Goal: Task Accomplishment & Management: Use online tool/utility

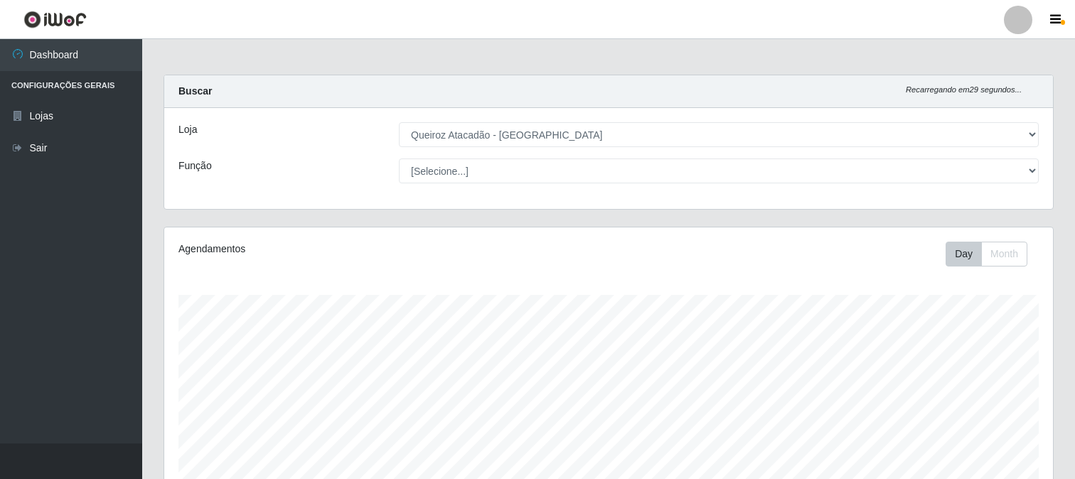
select select "464"
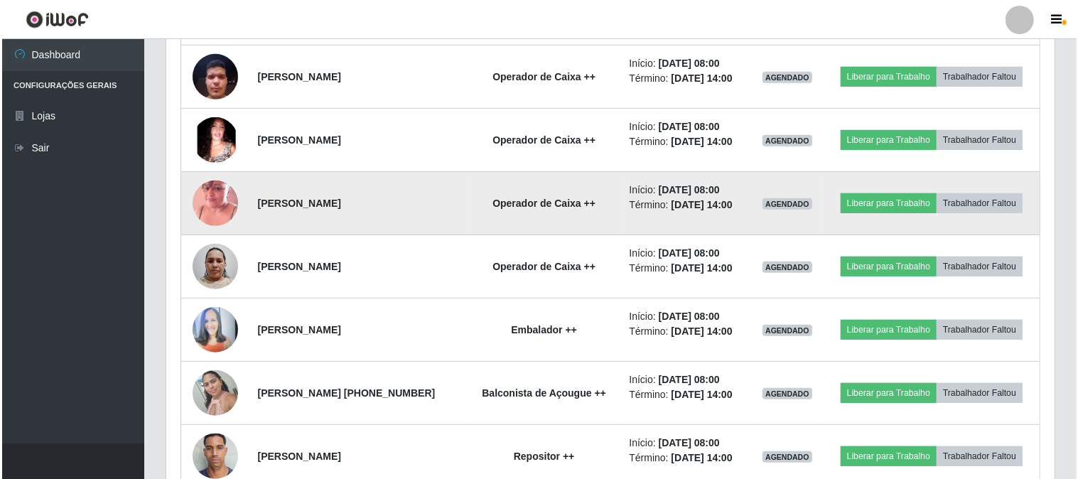
scroll to position [552, 0]
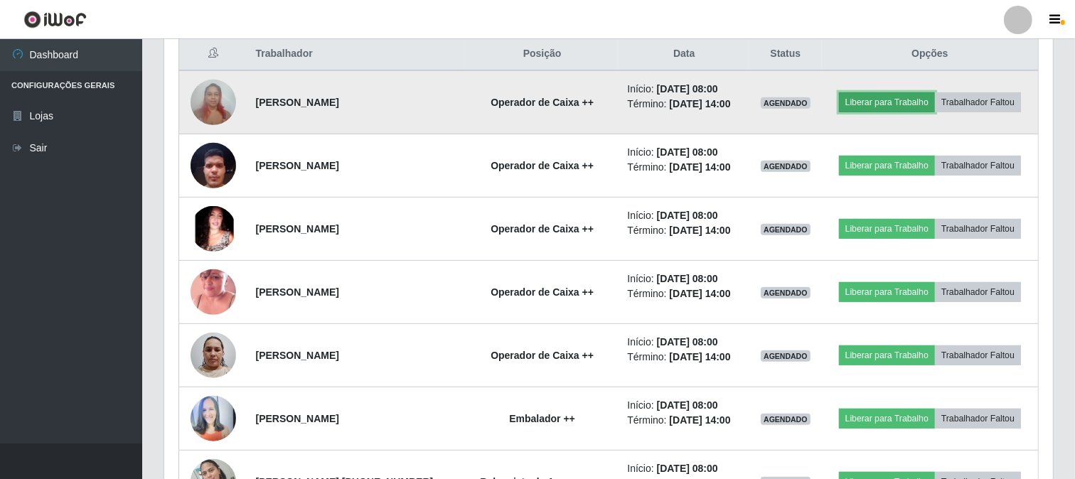
click at [919, 97] on button "Liberar para Trabalho" at bounding box center [887, 102] width 96 height 20
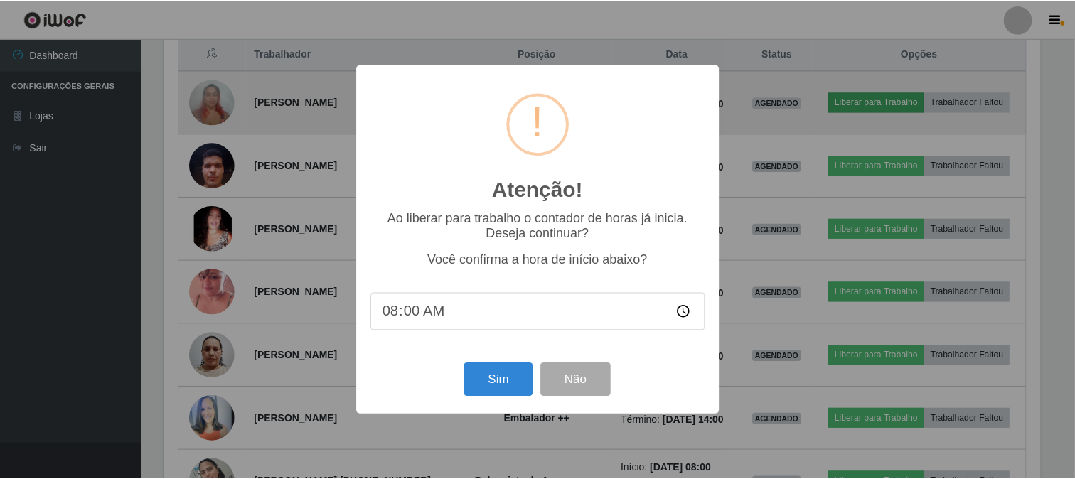
scroll to position [294, 879]
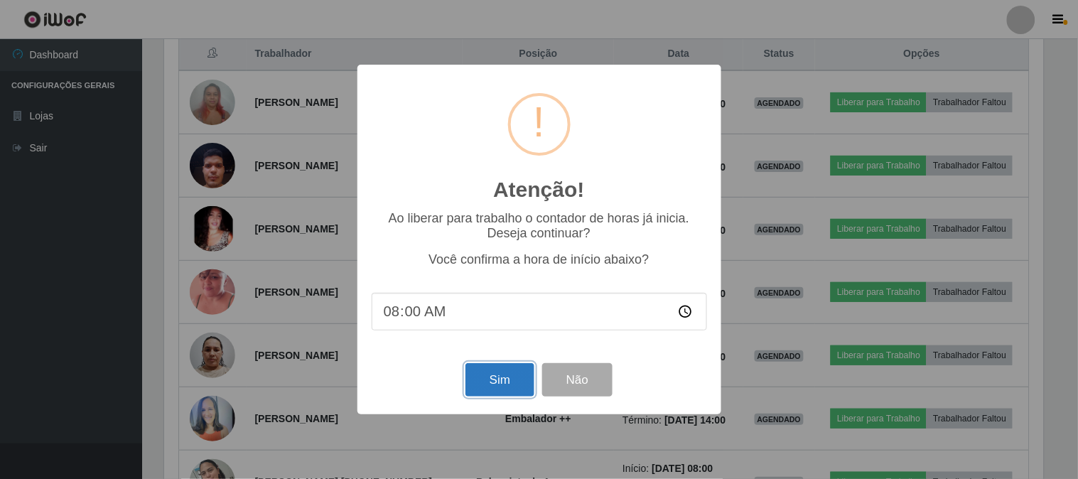
click at [492, 387] on button "Sim" at bounding box center [500, 379] width 69 height 33
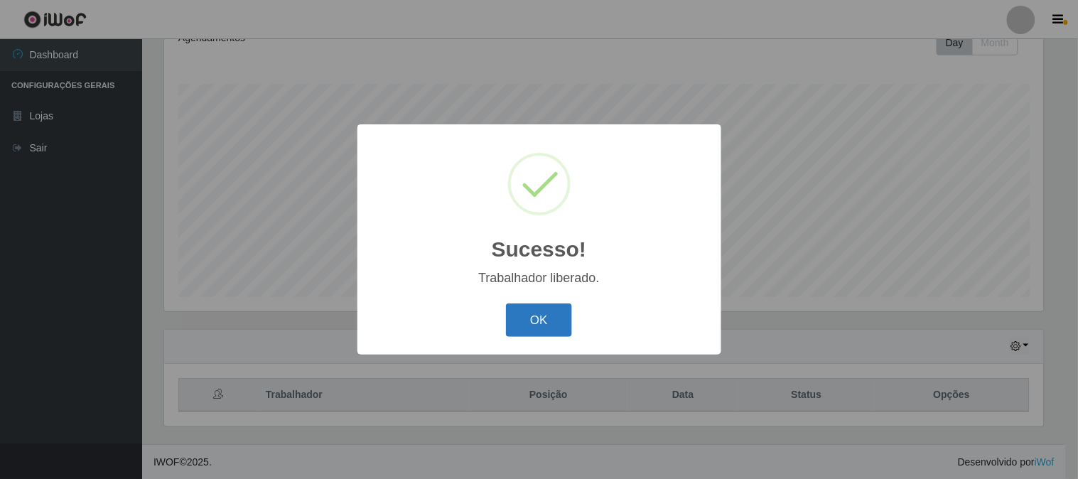
click at [554, 317] on button "OK" at bounding box center [539, 320] width 66 height 33
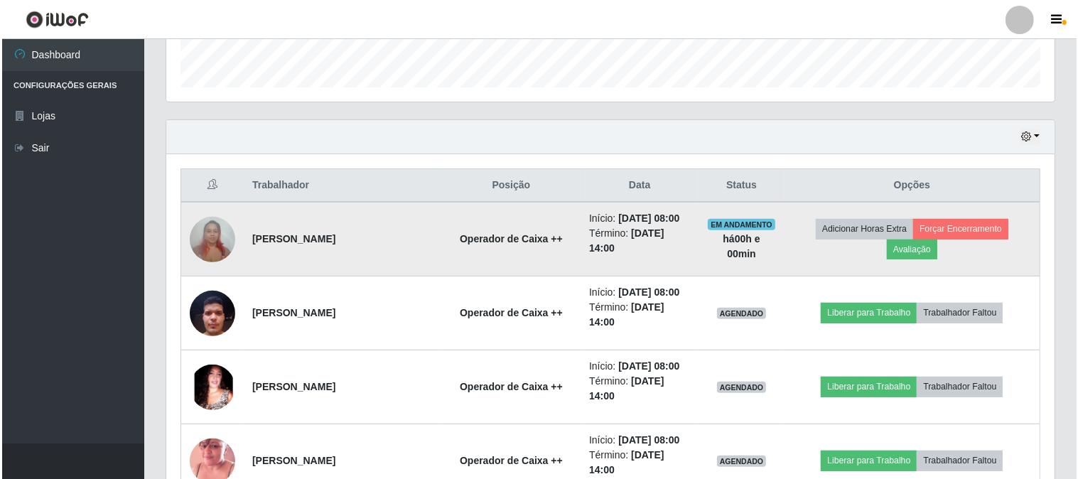
scroll to position [449, 0]
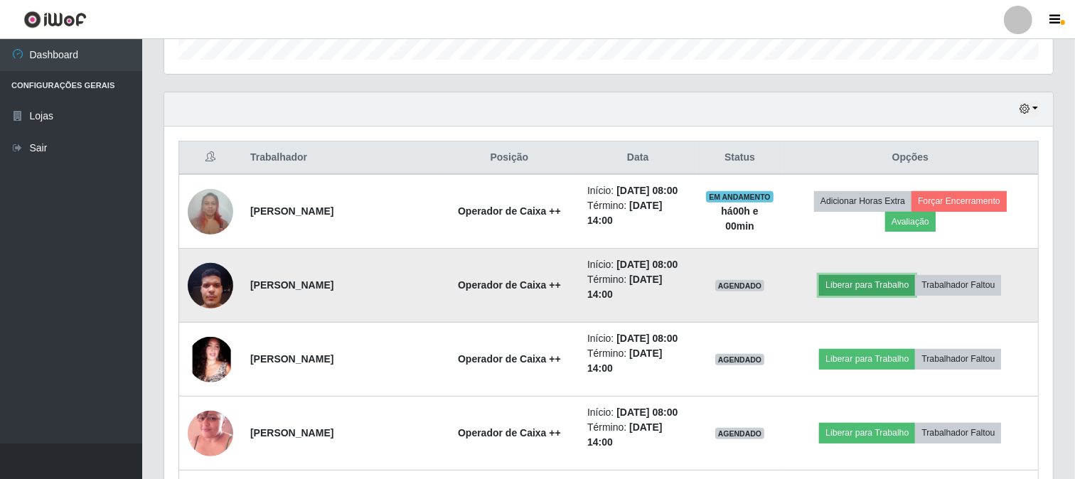
click at [905, 295] on button "Liberar para Trabalho" at bounding box center [867, 285] width 96 height 20
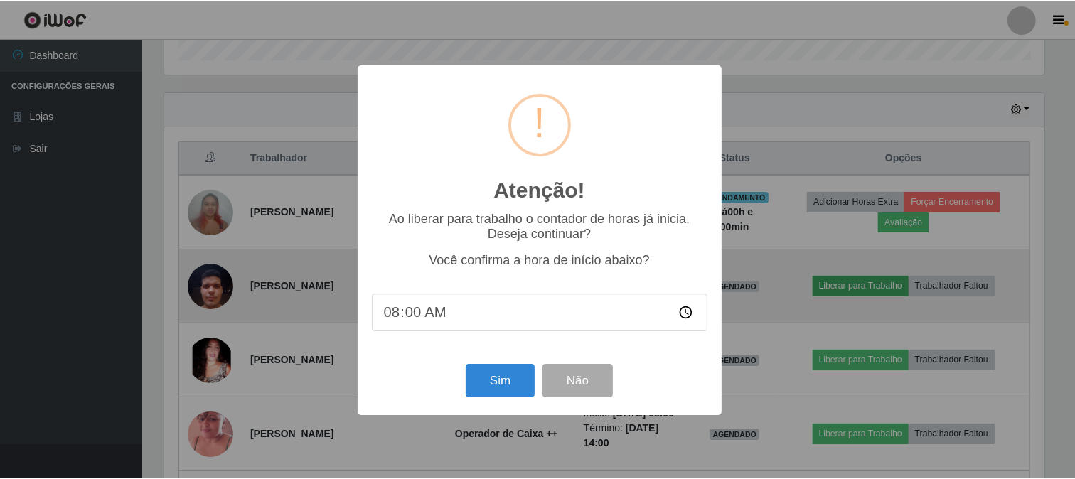
scroll to position [294, 879]
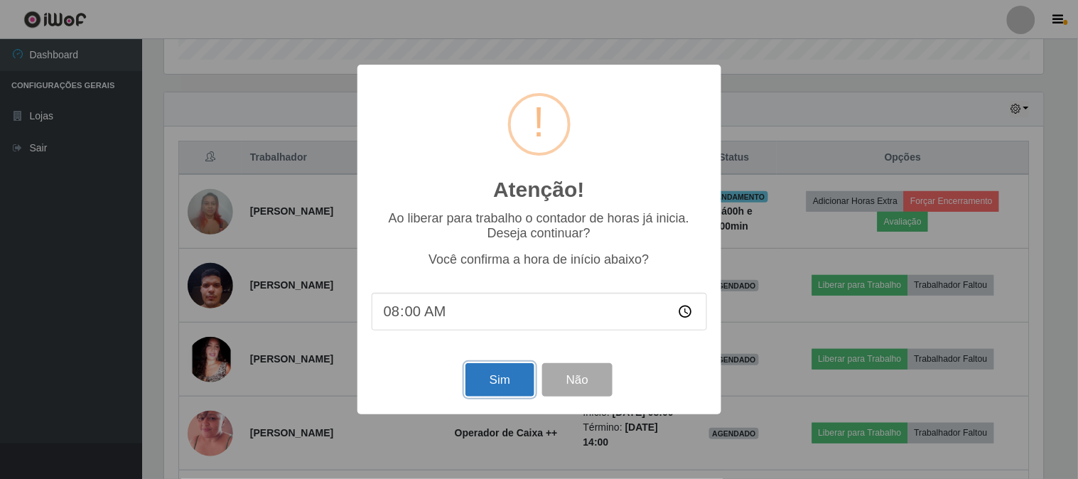
click at [505, 380] on button "Sim" at bounding box center [500, 379] width 69 height 33
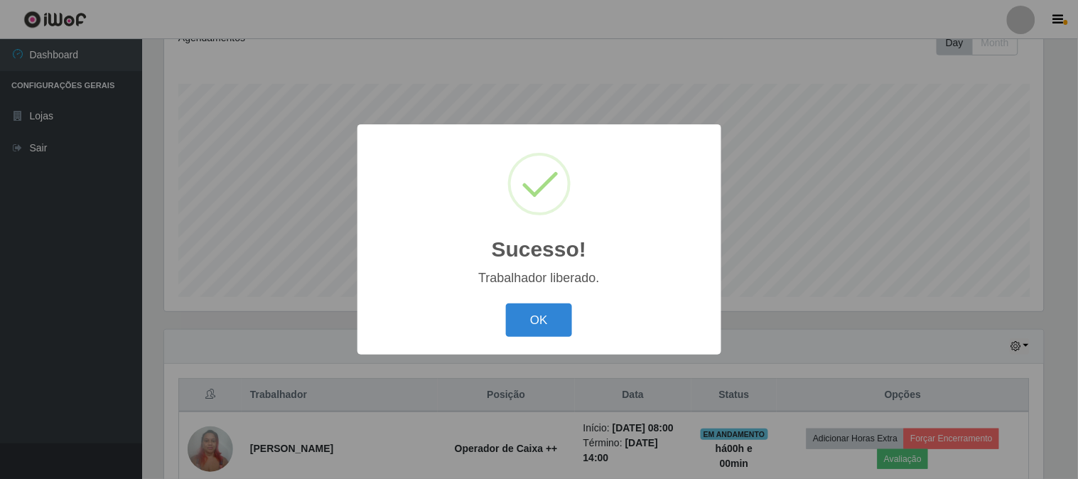
click at [503, 304] on div "OK Cancel" at bounding box center [539, 320] width 335 height 41
click at [538, 313] on button "OK" at bounding box center [539, 320] width 66 height 33
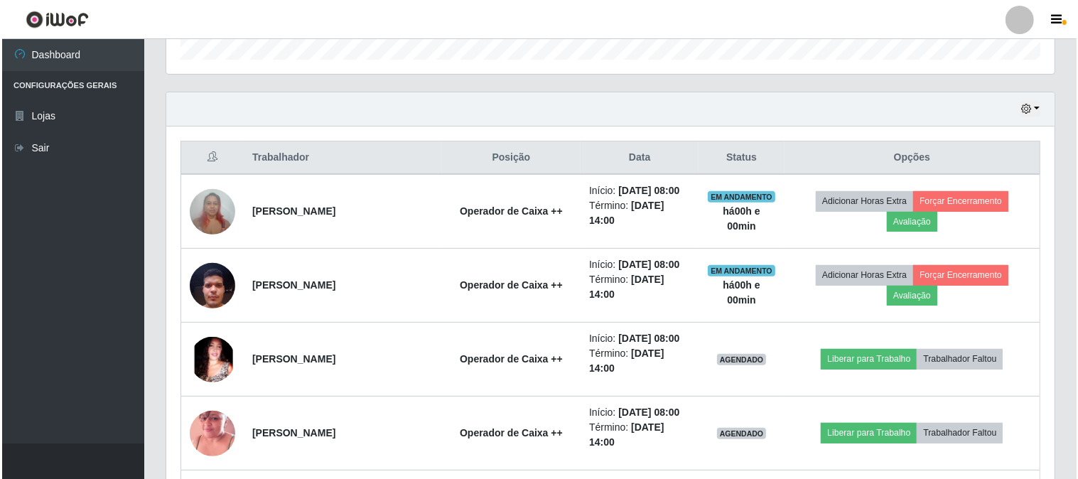
scroll to position [527, 0]
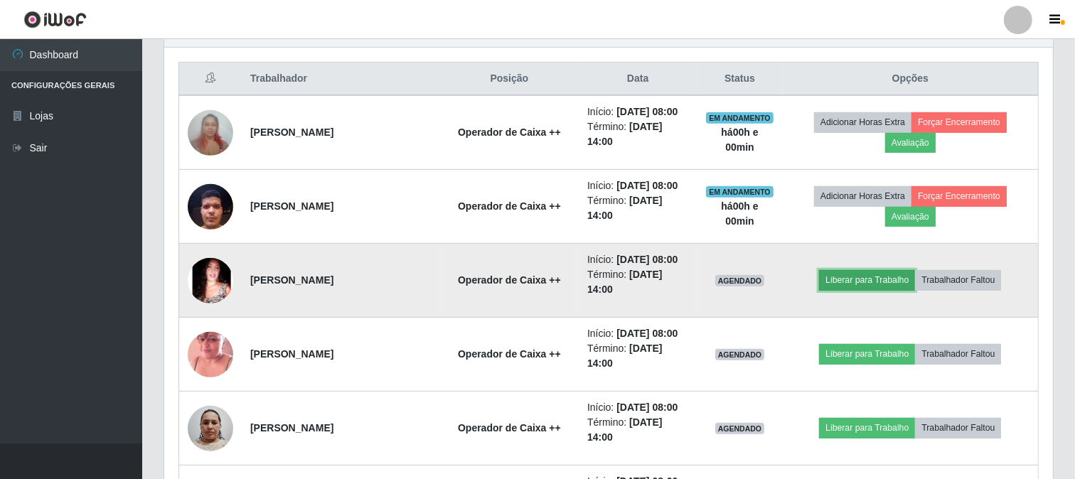
click at [851, 290] on button "Liberar para Trabalho" at bounding box center [867, 280] width 96 height 20
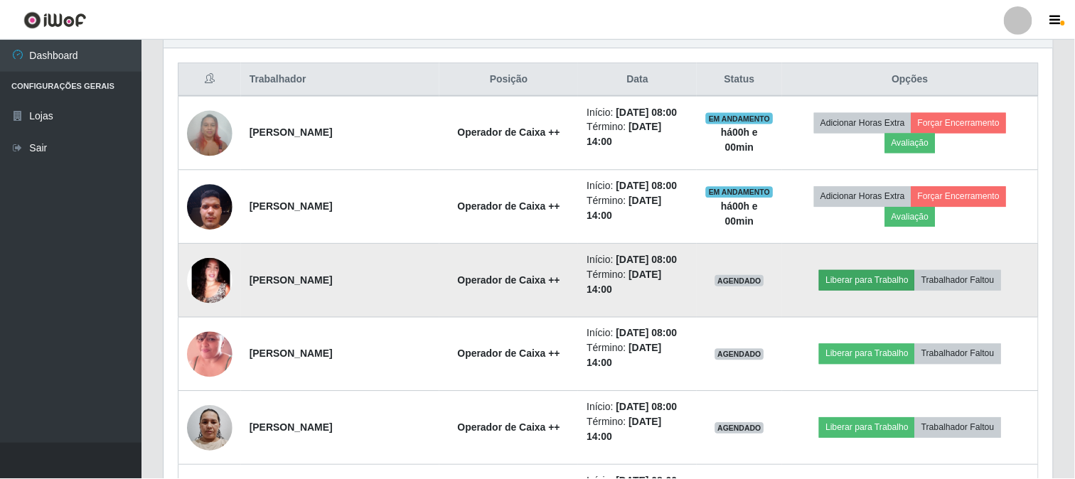
scroll to position [294, 879]
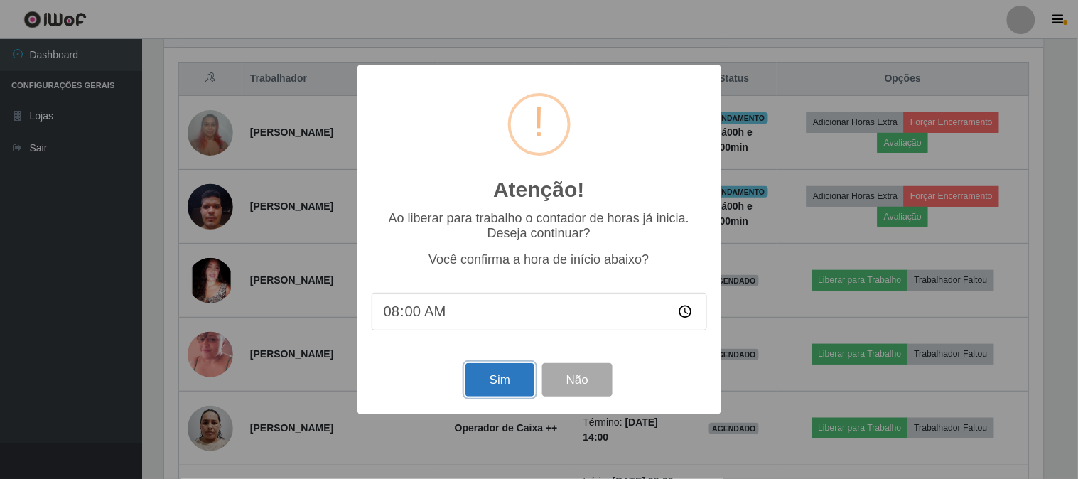
click at [483, 379] on button "Sim" at bounding box center [500, 379] width 69 height 33
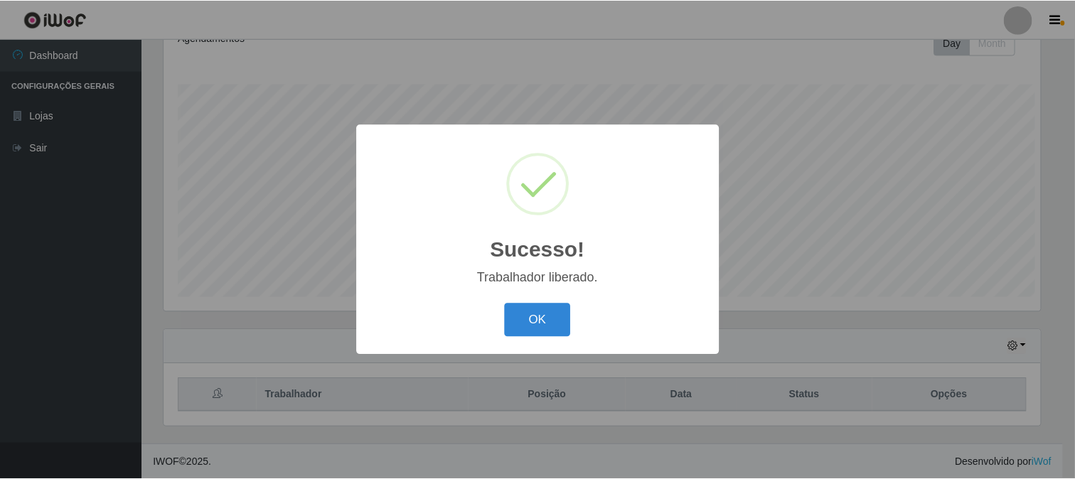
scroll to position [0, 0]
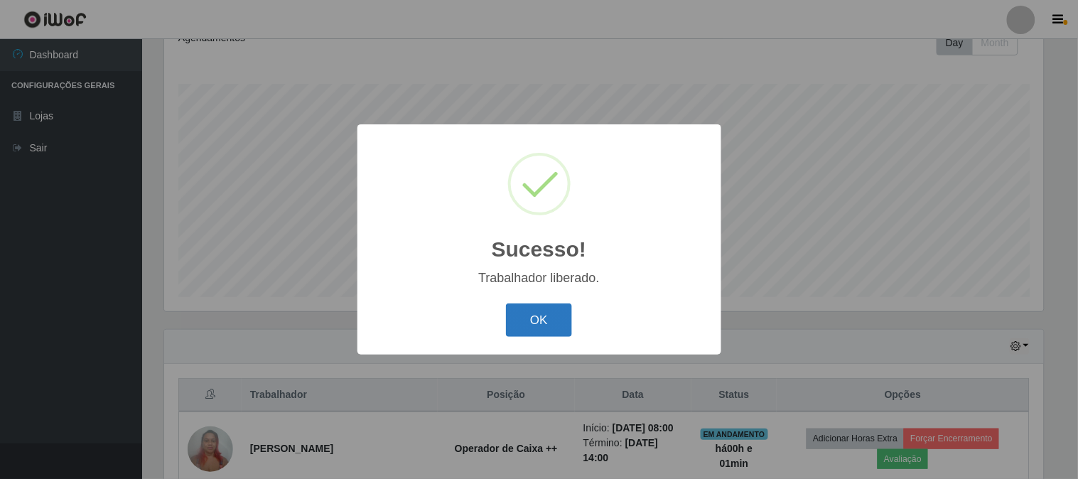
click at [516, 326] on button "OK" at bounding box center [539, 320] width 66 height 33
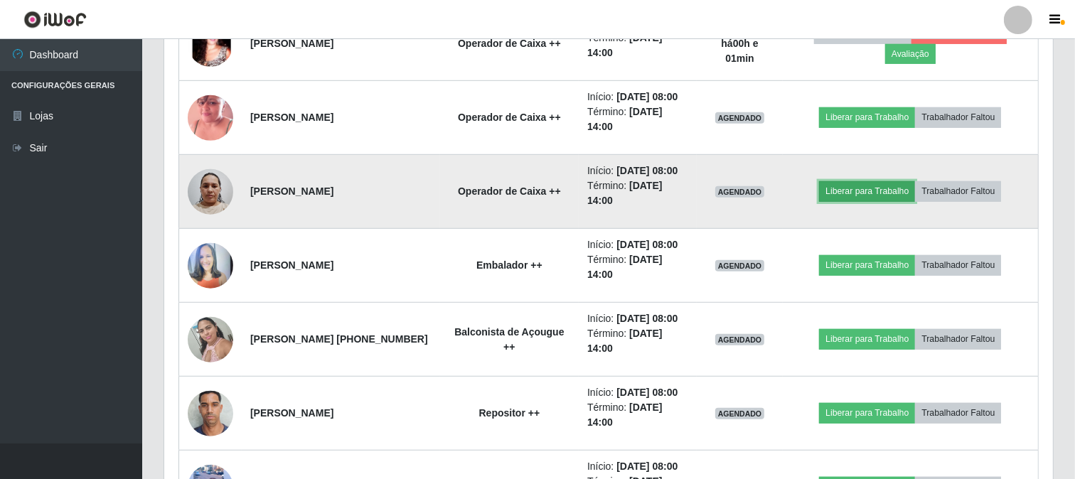
click at [854, 201] on button "Liberar para Trabalho" at bounding box center [867, 191] width 96 height 20
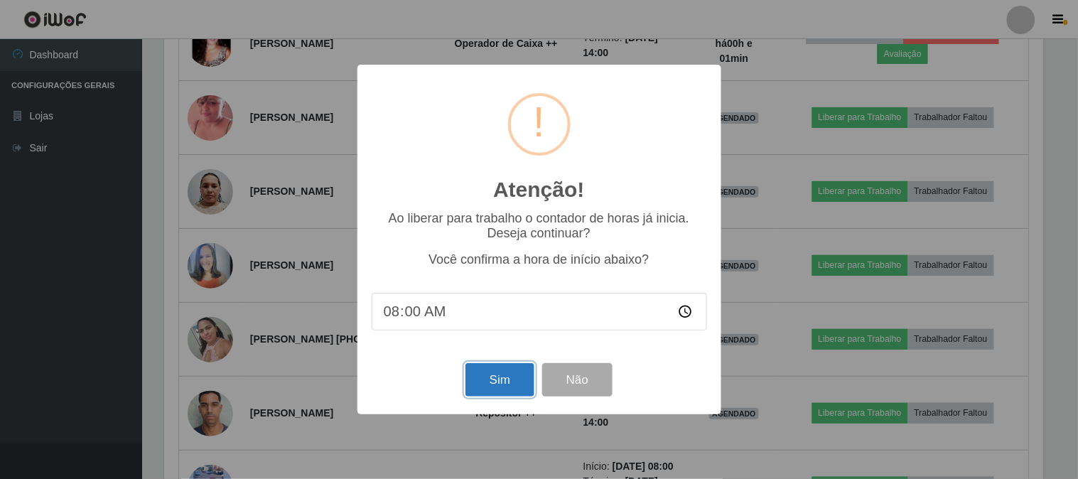
click at [480, 387] on button "Sim" at bounding box center [500, 379] width 69 height 33
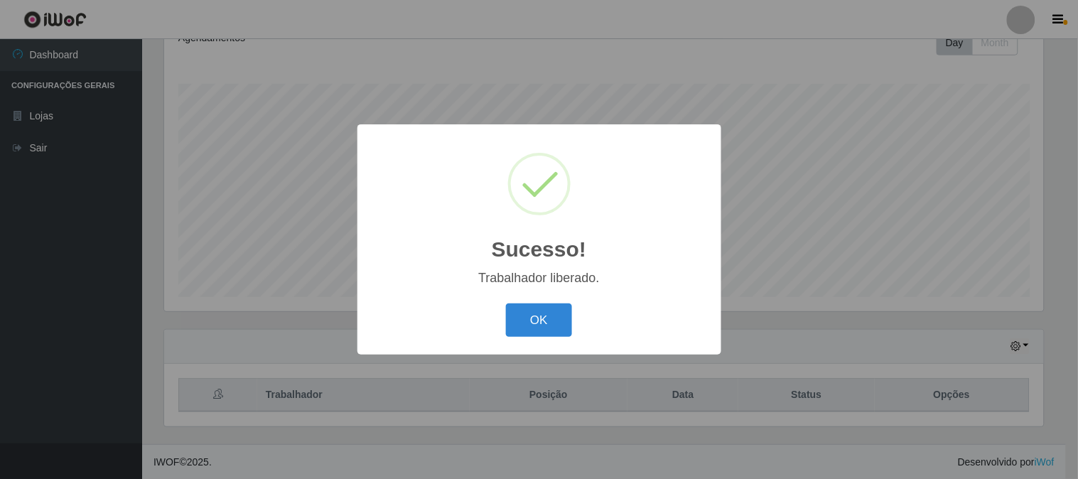
click at [574, 323] on div "OK Cancel" at bounding box center [539, 320] width 335 height 41
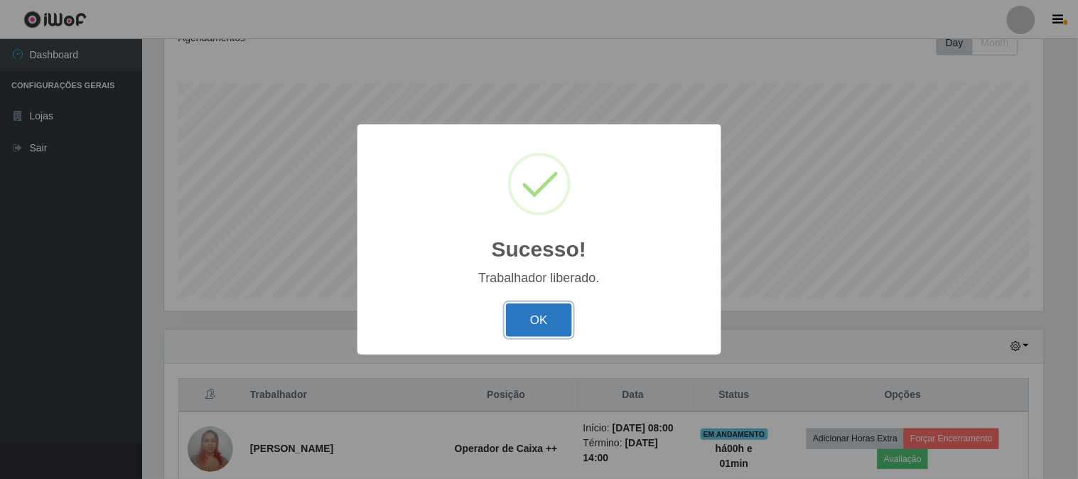
click at [569, 323] on button "OK" at bounding box center [539, 320] width 66 height 33
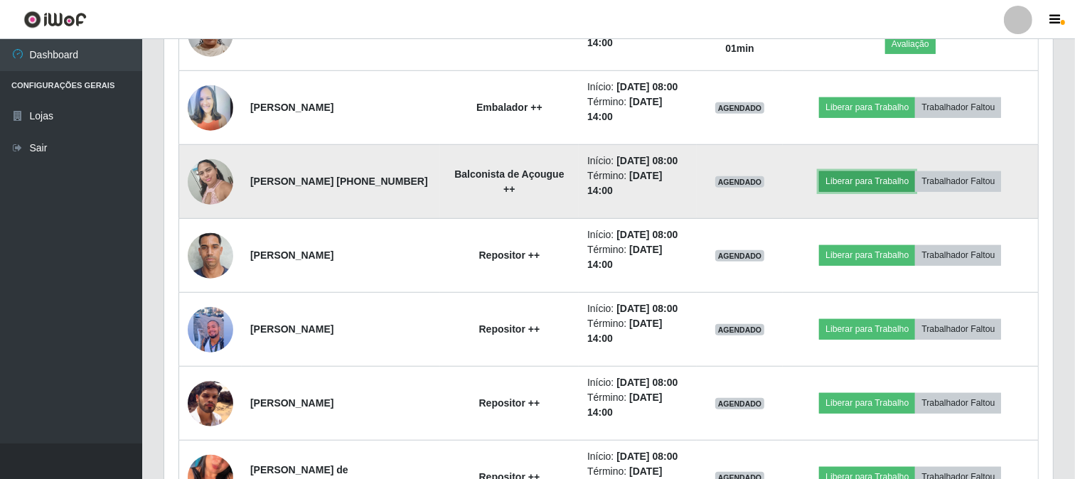
click at [856, 191] on button "Liberar para Trabalho" at bounding box center [867, 181] width 96 height 20
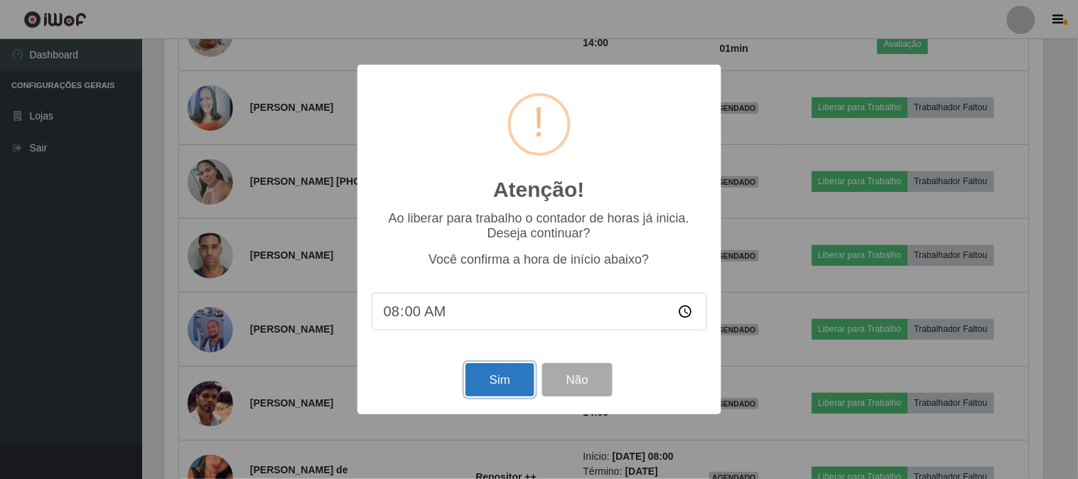
click at [488, 377] on button "Sim" at bounding box center [500, 379] width 69 height 33
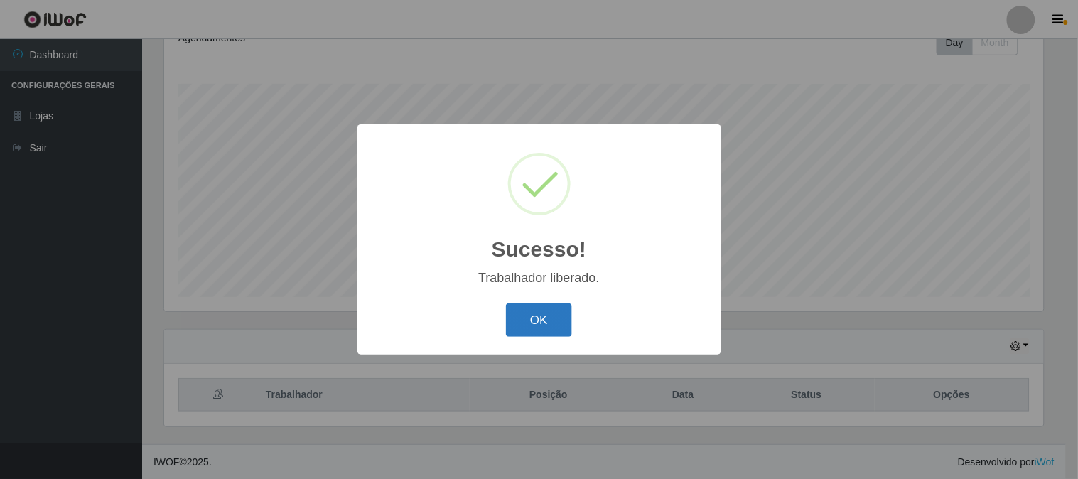
click at [529, 328] on button "OK" at bounding box center [539, 320] width 66 height 33
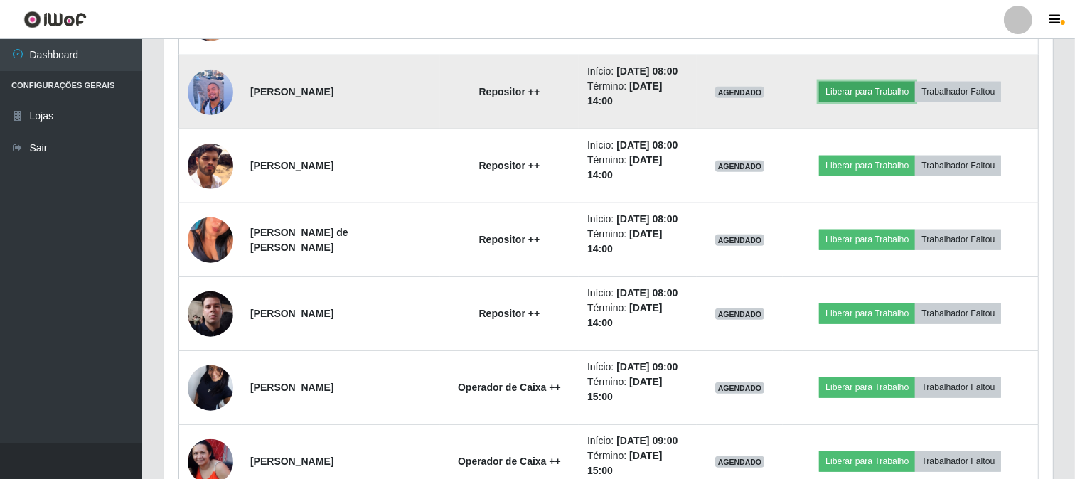
click at [876, 102] on button "Liberar para Trabalho" at bounding box center [867, 92] width 96 height 20
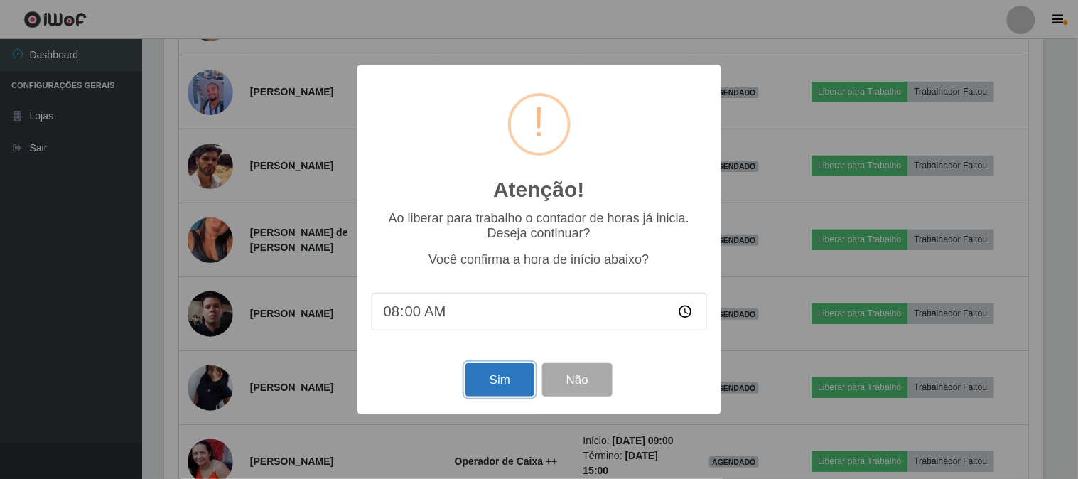
click at [521, 385] on button "Sim" at bounding box center [500, 379] width 69 height 33
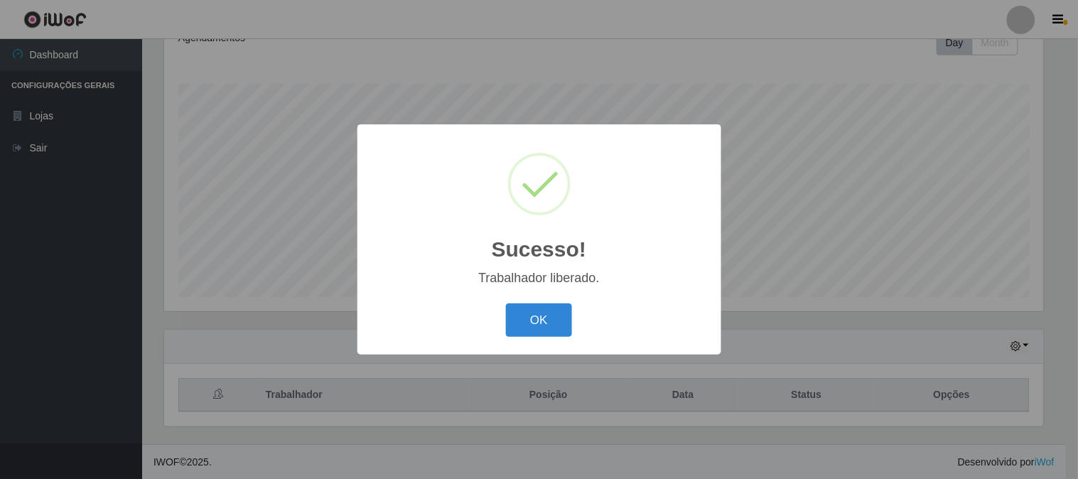
click at [577, 314] on div "OK Cancel" at bounding box center [539, 320] width 335 height 41
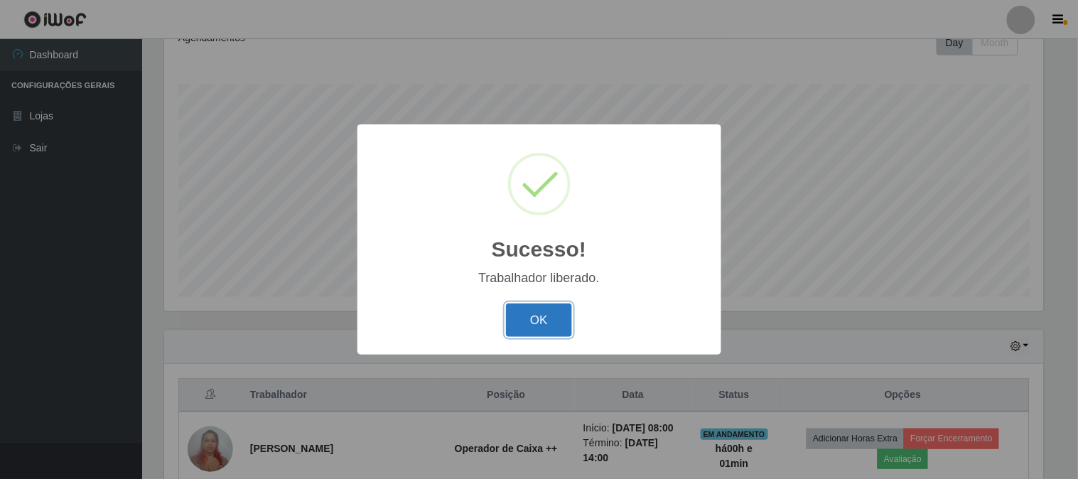
click at [553, 318] on button "OK" at bounding box center [539, 320] width 66 height 33
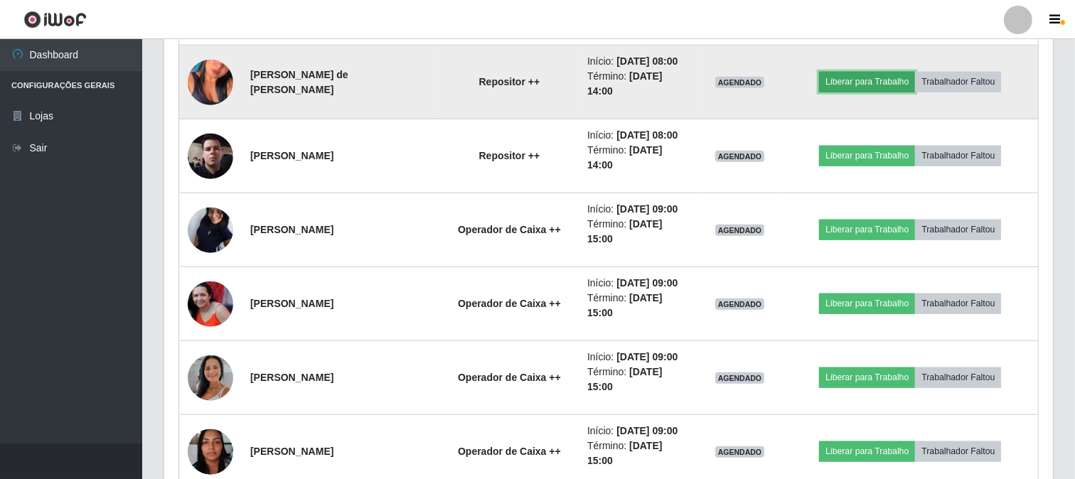
click at [874, 92] on button "Liberar para Trabalho" at bounding box center [867, 82] width 96 height 20
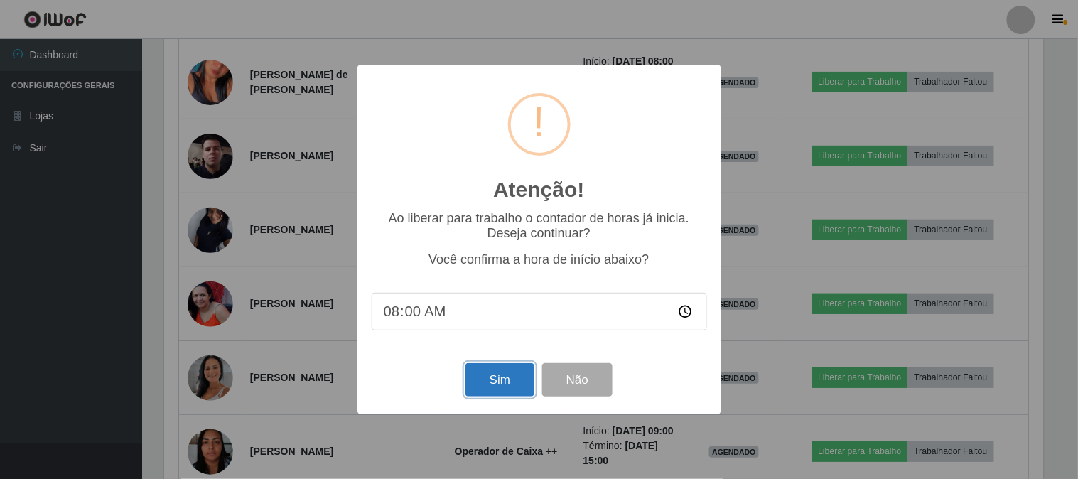
click at [509, 378] on button "Sim" at bounding box center [500, 379] width 69 height 33
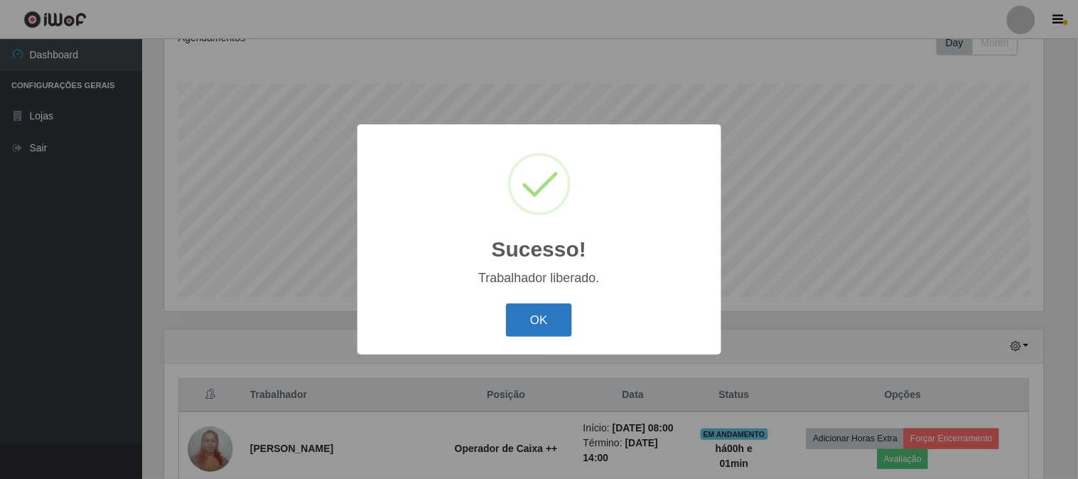
click at [550, 322] on button "OK" at bounding box center [539, 320] width 66 height 33
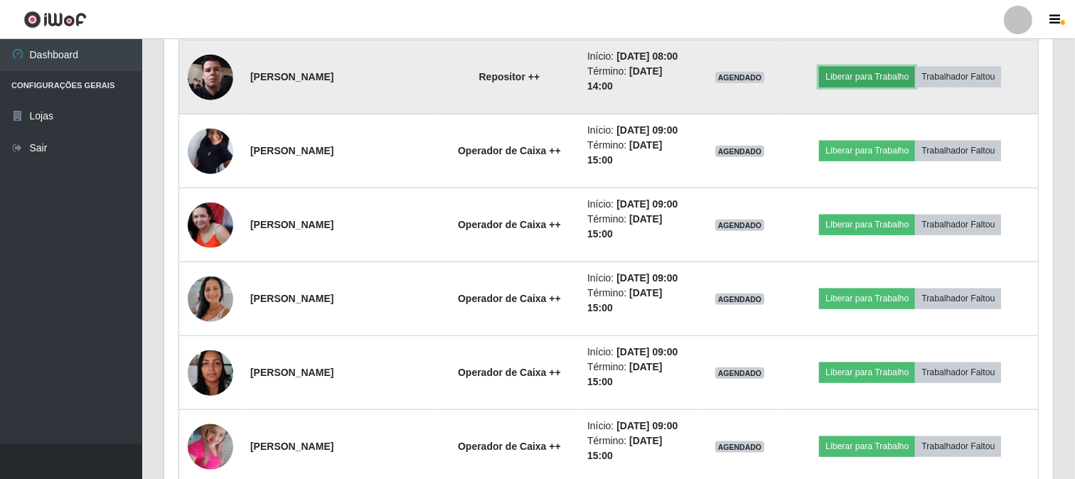
click at [870, 87] on button "Liberar para Trabalho" at bounding box center [867, 77] width 96 height 20
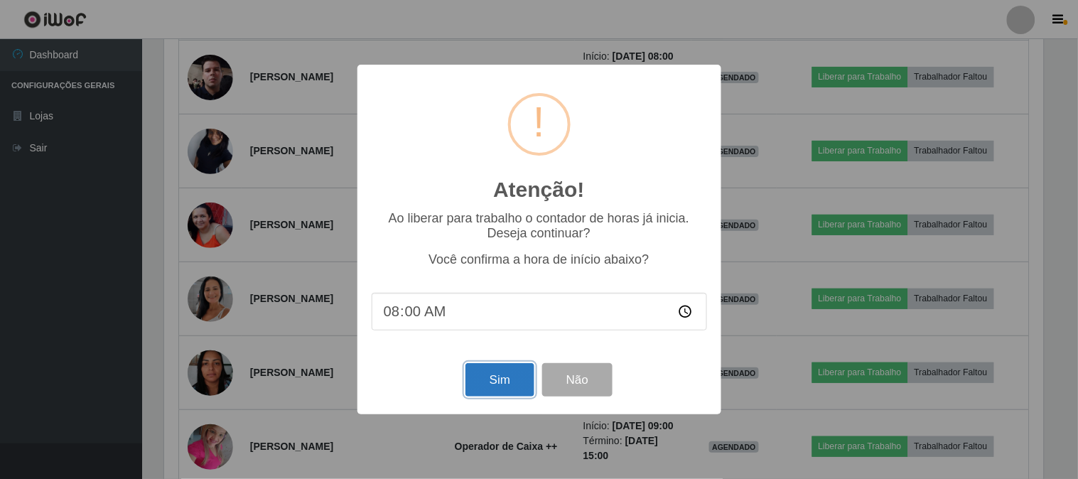
click at [492, 390] on button "Sim" at bounding box center [500, 379] width 69 height 33
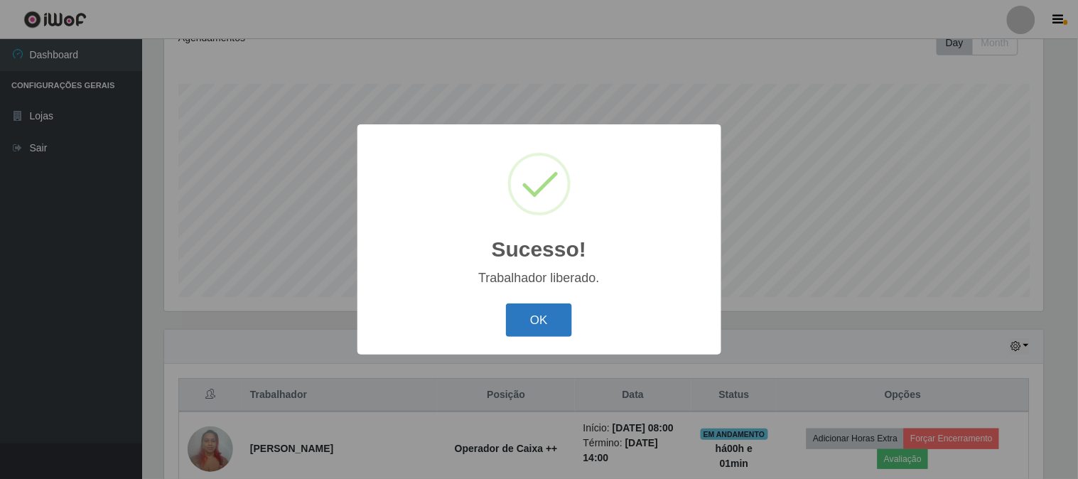
click at [557, 316] on button "OK" at bounding box center [539, 320] width 66 height 33
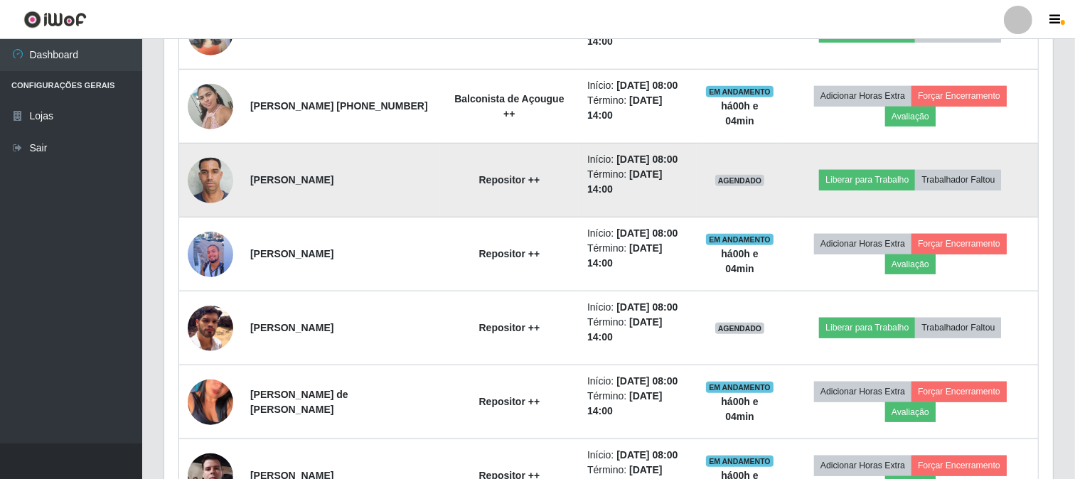
scroll to position [1080, 0]
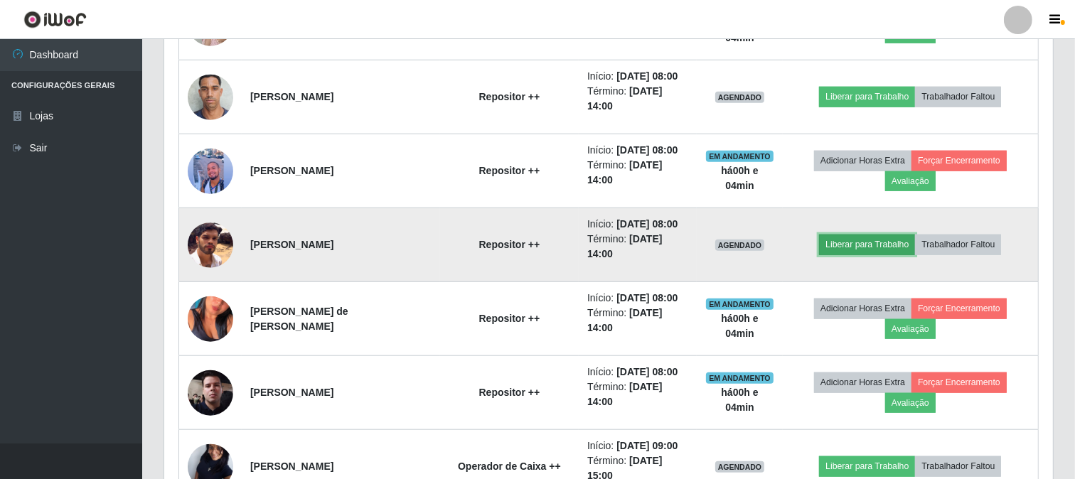
click at [890, 254] on button "Liberar para Trabalho" at bounding box center [867, 245] width 96 height 20
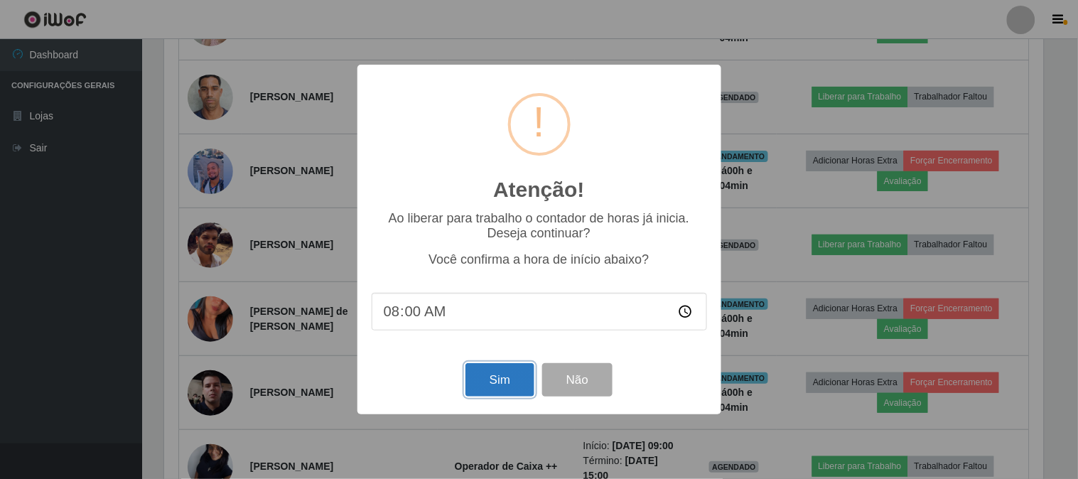
click at [487, 367] on button "Sim" at bounding box center [500, 379] width 69 height 33
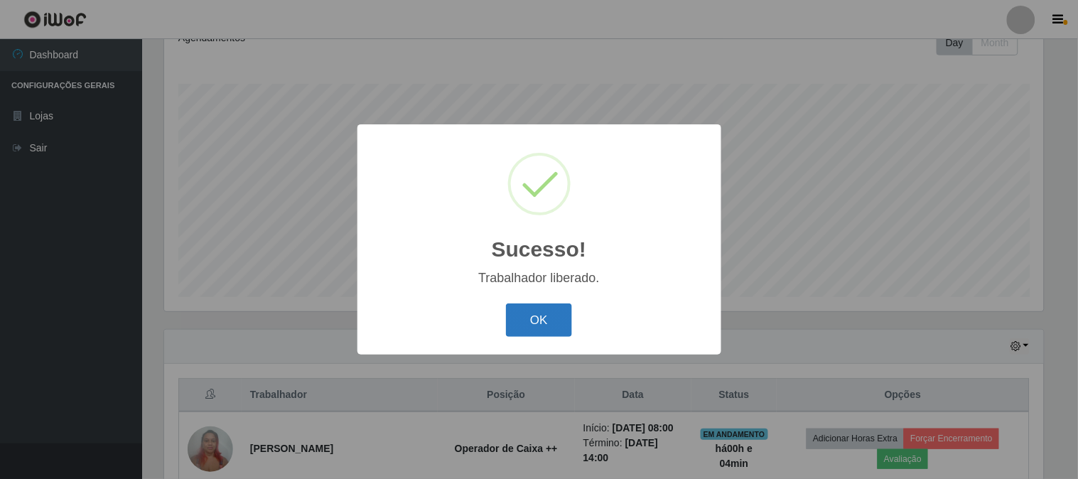
click at [536, 325] on button "OK" at bounding box center [539, 320] width 66 height 33
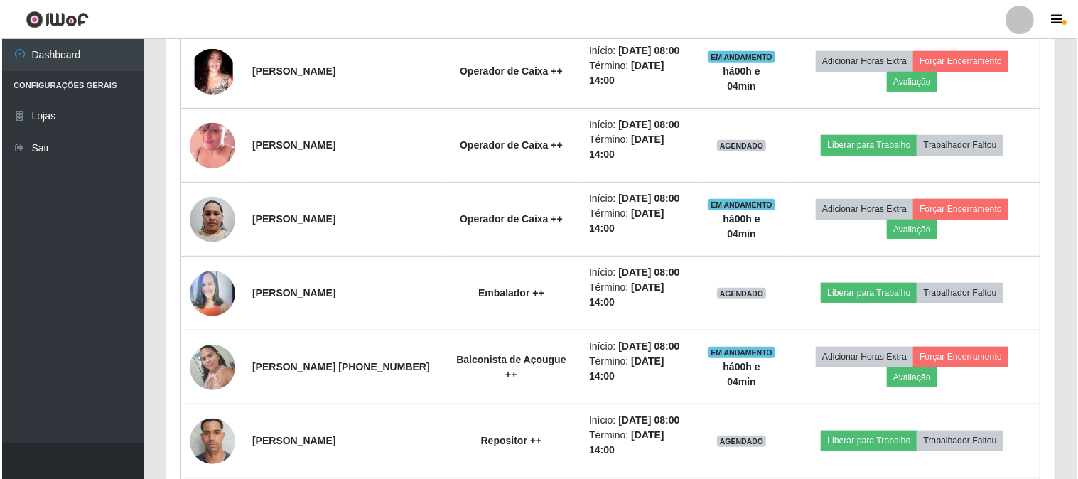
scroll to position [764, 0]
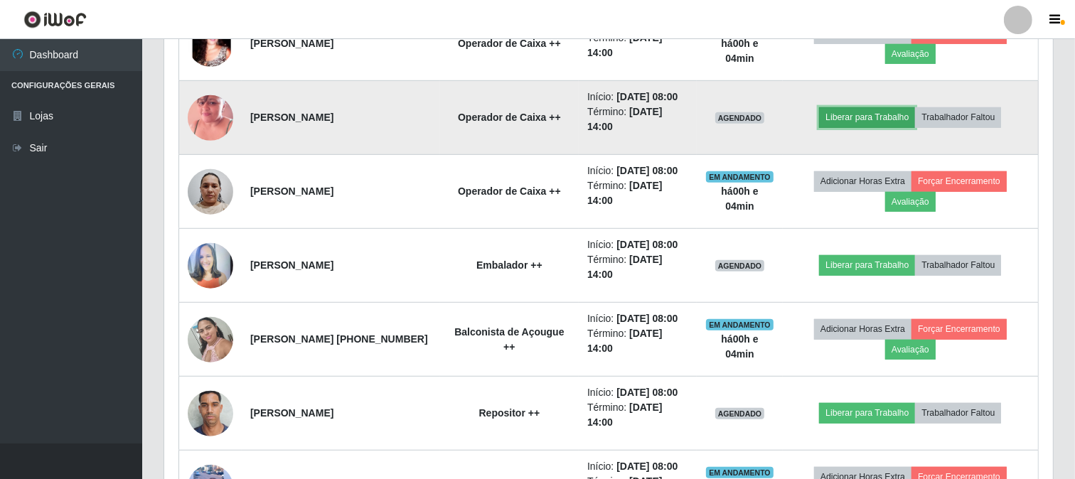
click at [863, 127] on button "Liberar para Trabalho" at bounding box center [867, 117] width 96 height 20
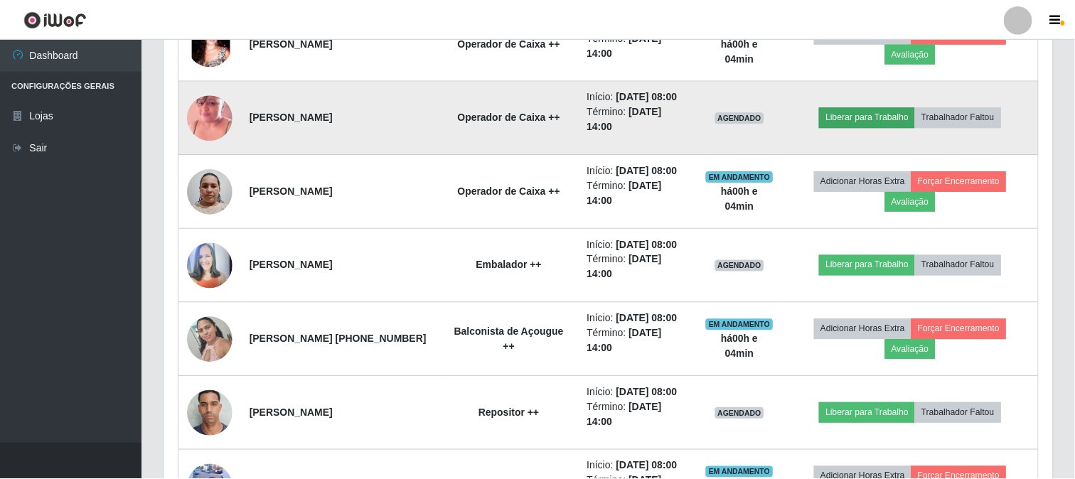
scroll to position [294, 879]
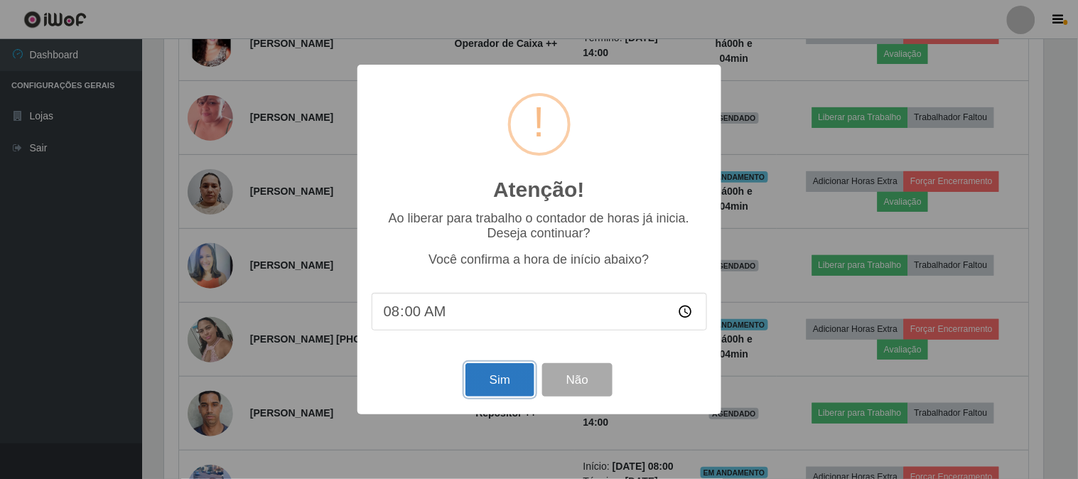
click at [500, 371] on button "Sim" at bounding box center [500, 379] width 69 height 33
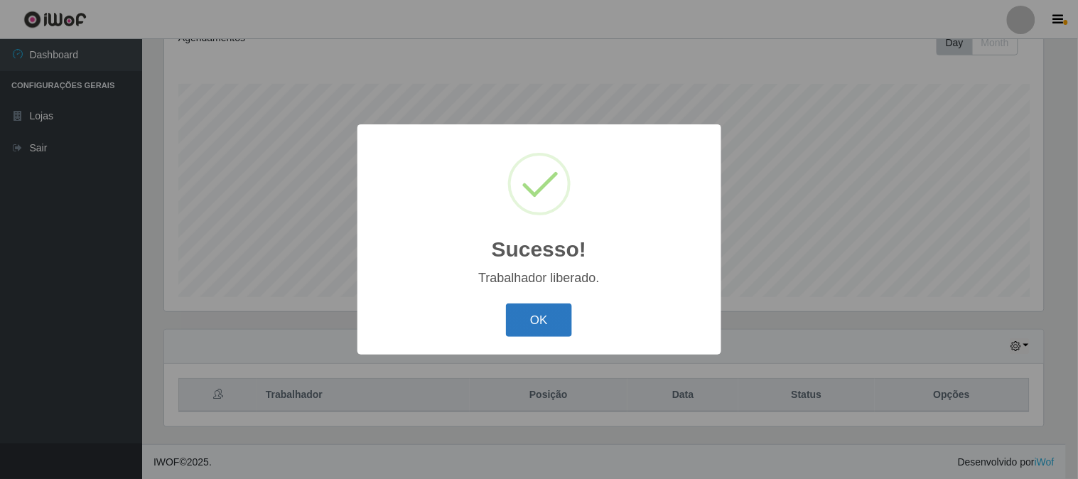
click at [532, 330] on button "OK" at bounding box center [539, 320] width 66 height 33
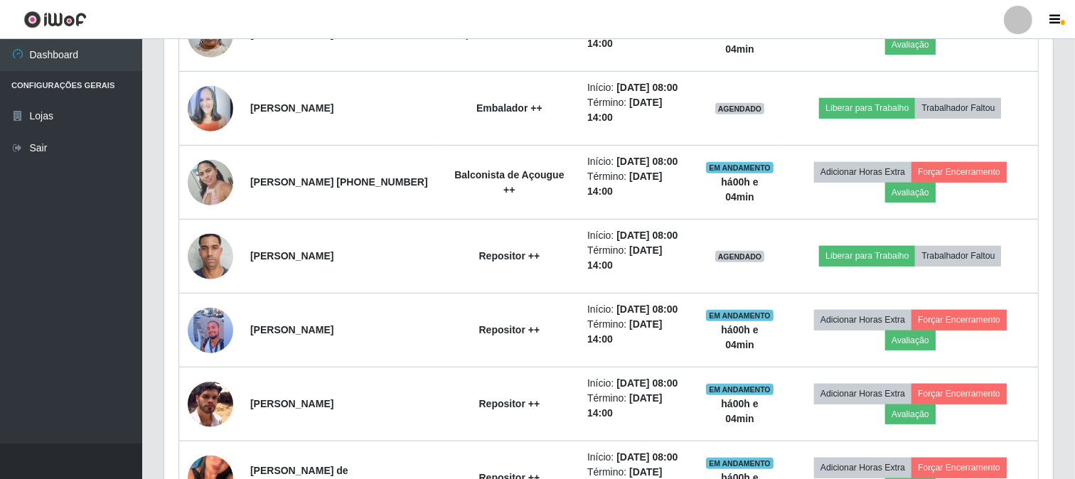
scroll to position [922, 0]
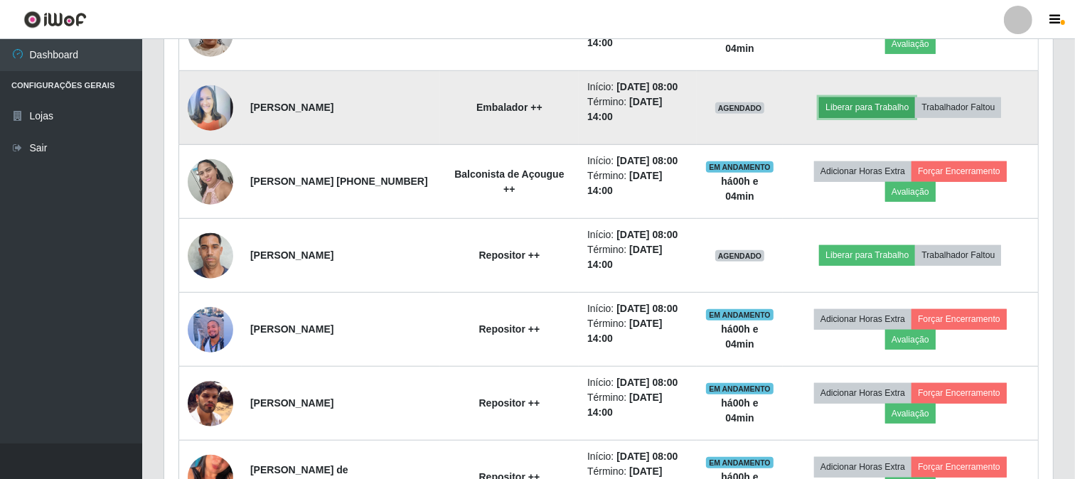
click at [869, 117] on button "Liberar para Trabalho" at bounding box center [867, 107] width 96 height 20
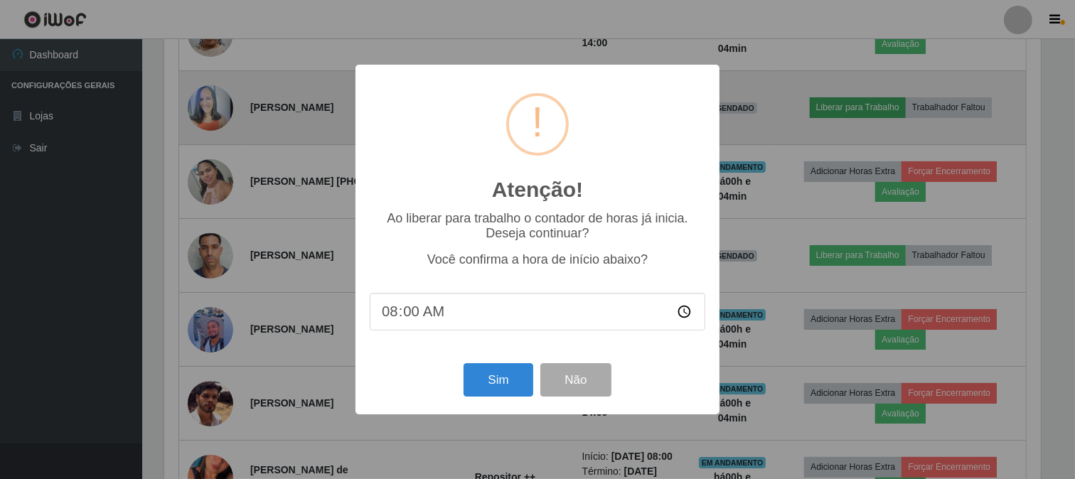
scroll to position [294, 879]
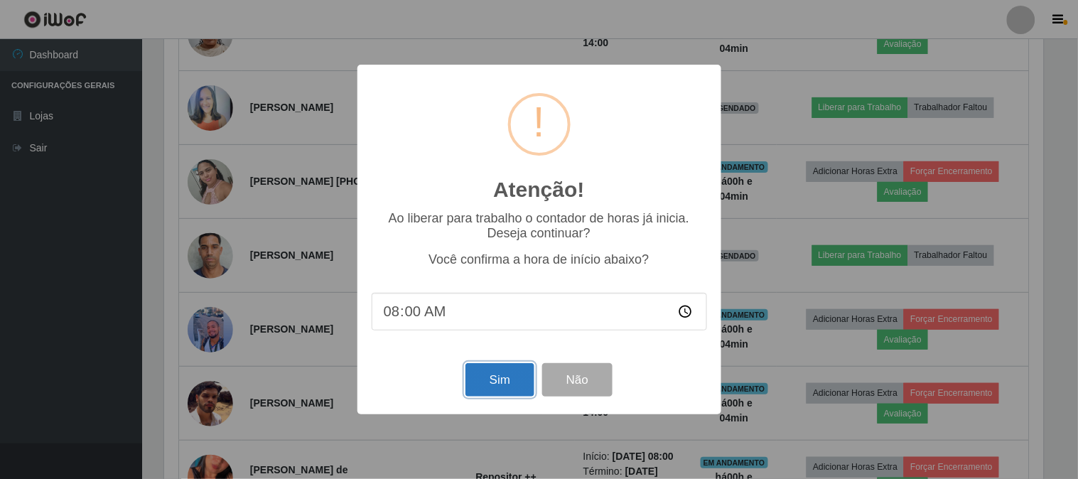
click at [498, 377] on button "Sim" at bounding box center [500, 379] width 69 height 33
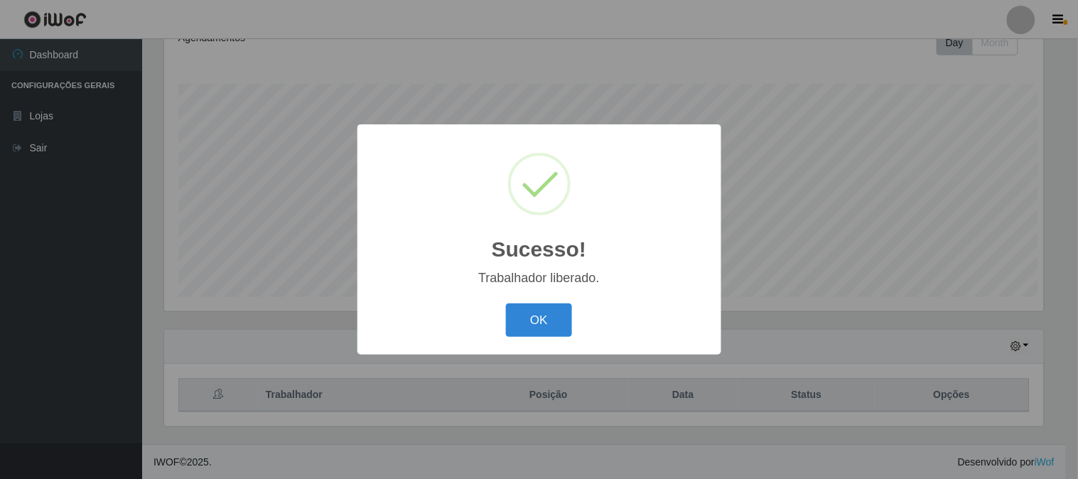
scroll to position [710489, 709904]
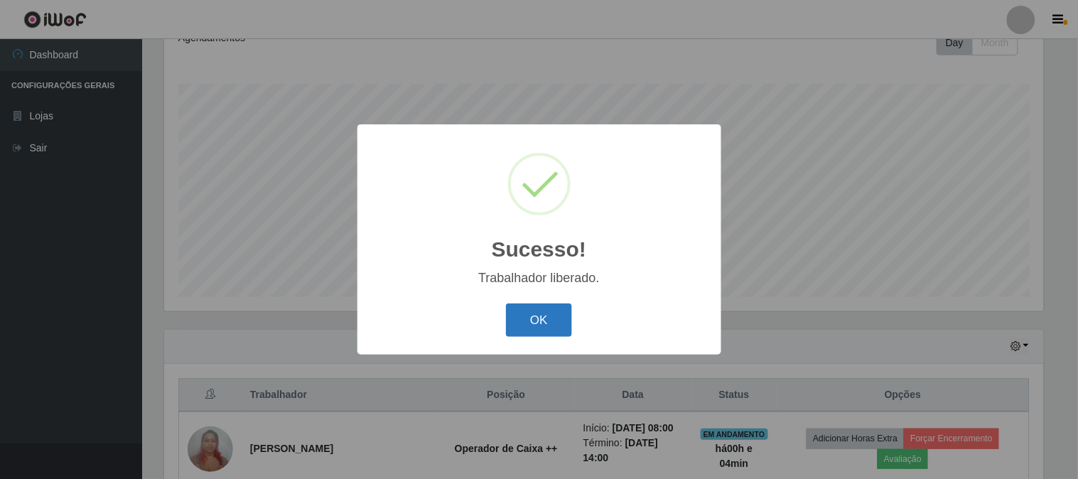
click at [569, 327] on button "OK" at bounding box center [539, 320] width 66 height 33
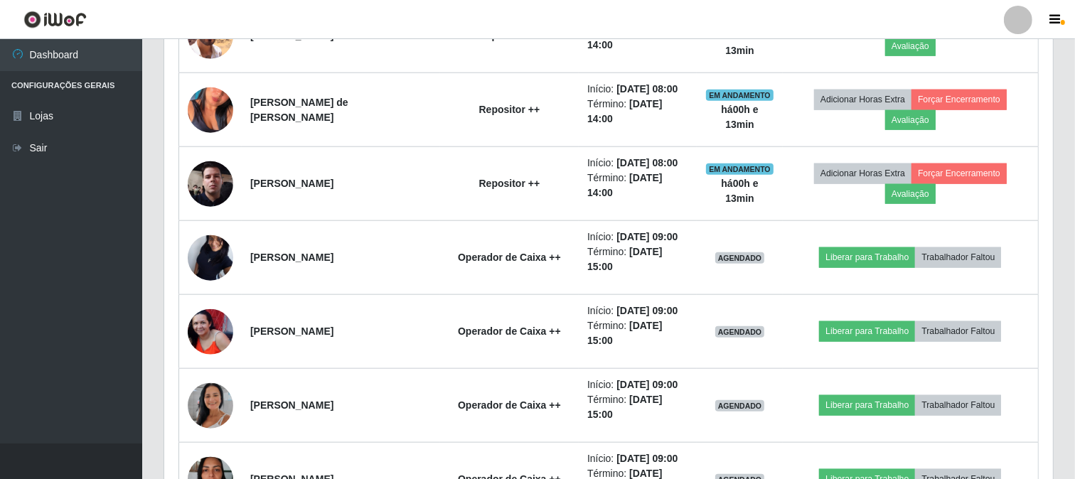
scroll to position [1317, 0]
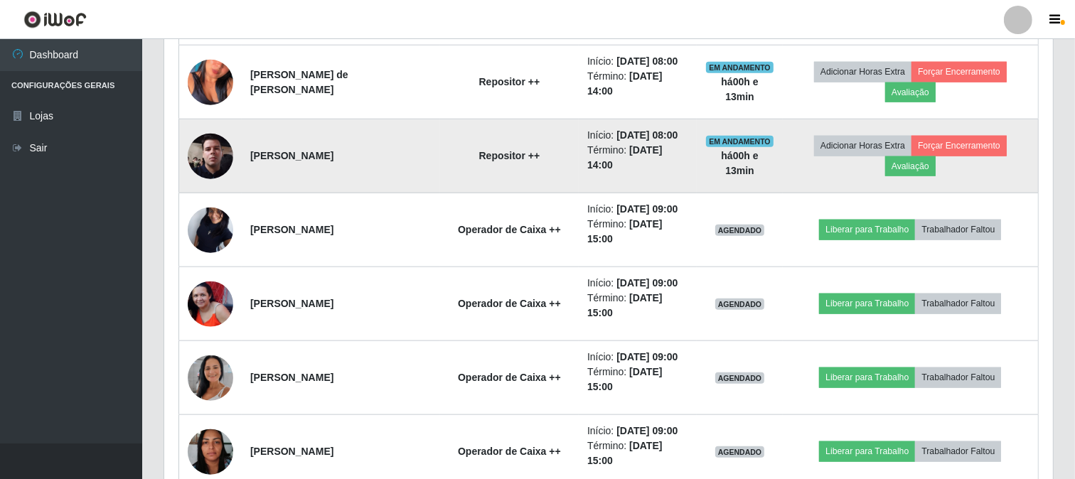
click at [219, 206] on img at bounding box center [210, 155] width 45 height 101
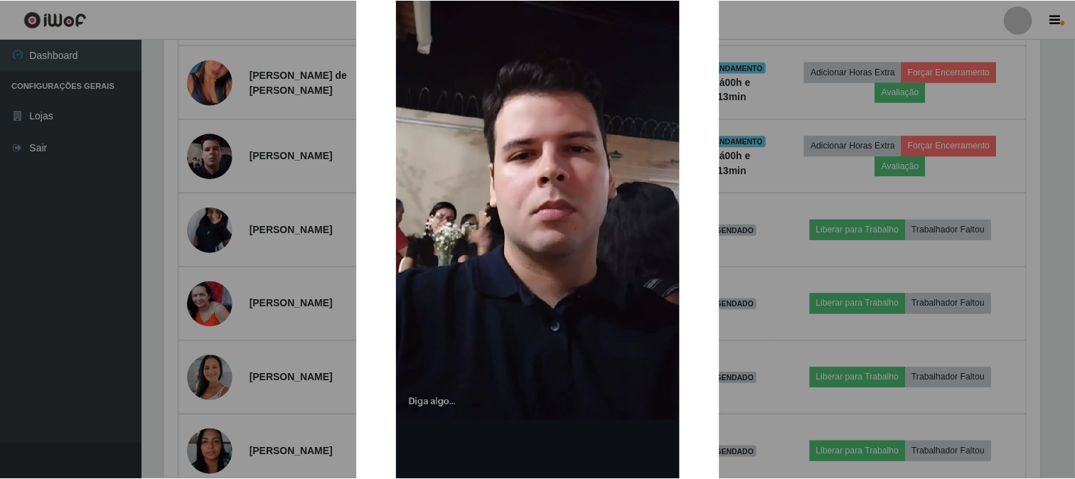
scroll to position [237, 0]
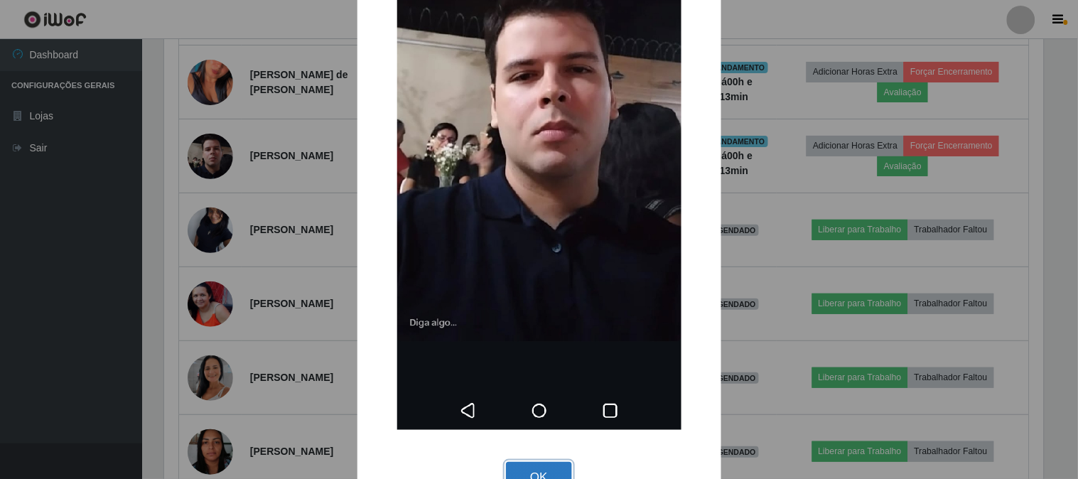
click at [530, 471] on button "OK" at bounding box center [539, 478] width 66 height 33
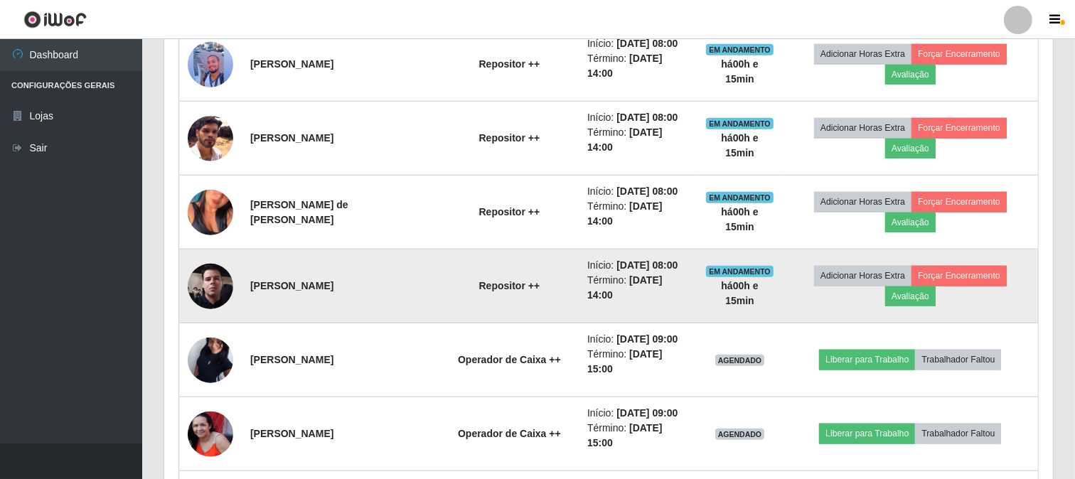
scroll to position [1159, 0]
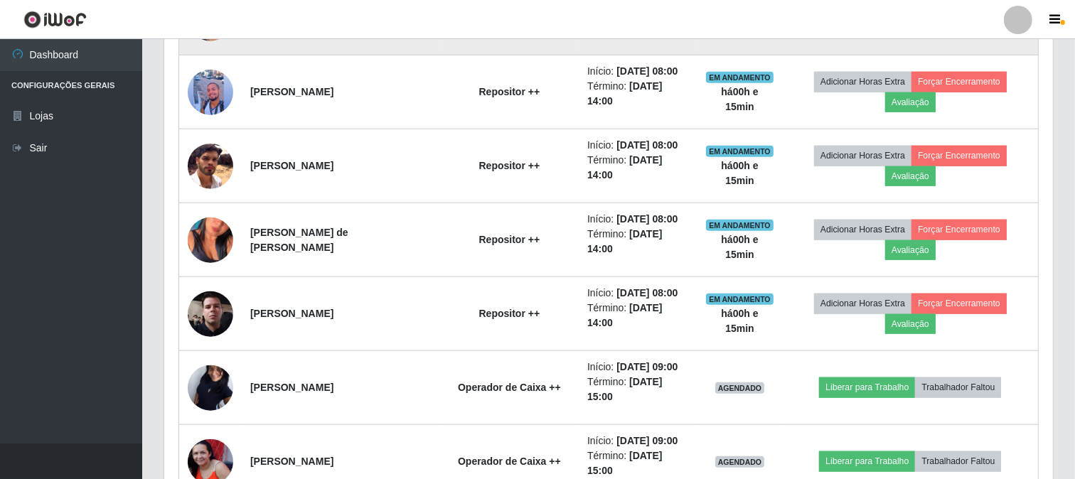
click at [839, 28] on button "Liberar para Trabalho" at bounding box center [867, 18] width 96 height 20
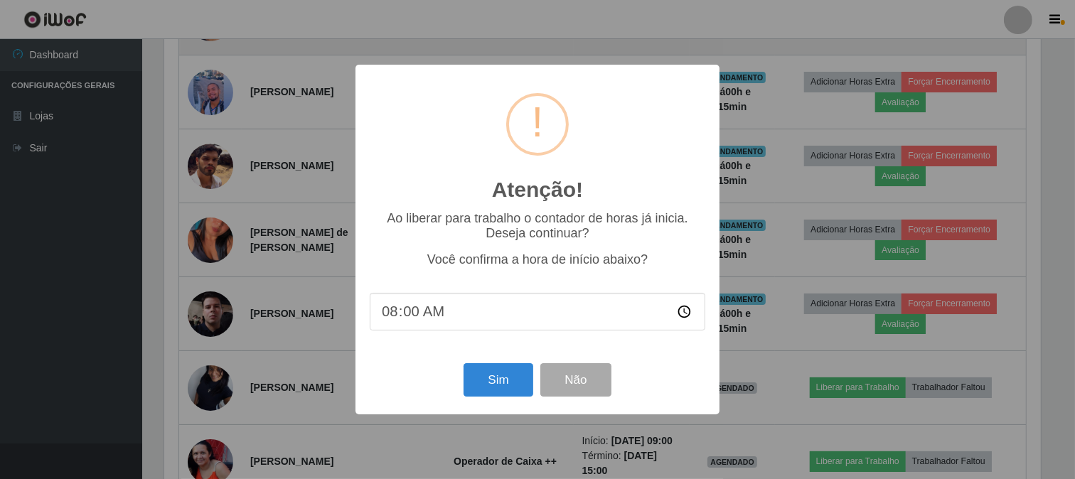
scroll to position [294, 879]
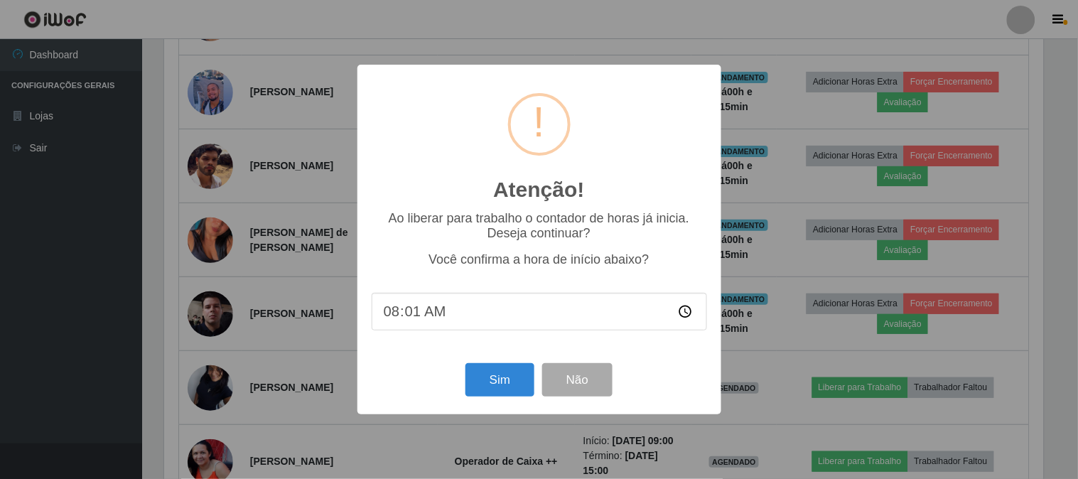
type input "08:15"
click at [485, 382] on button "Sim" at bounding box center [500, 379] width 69 height 33
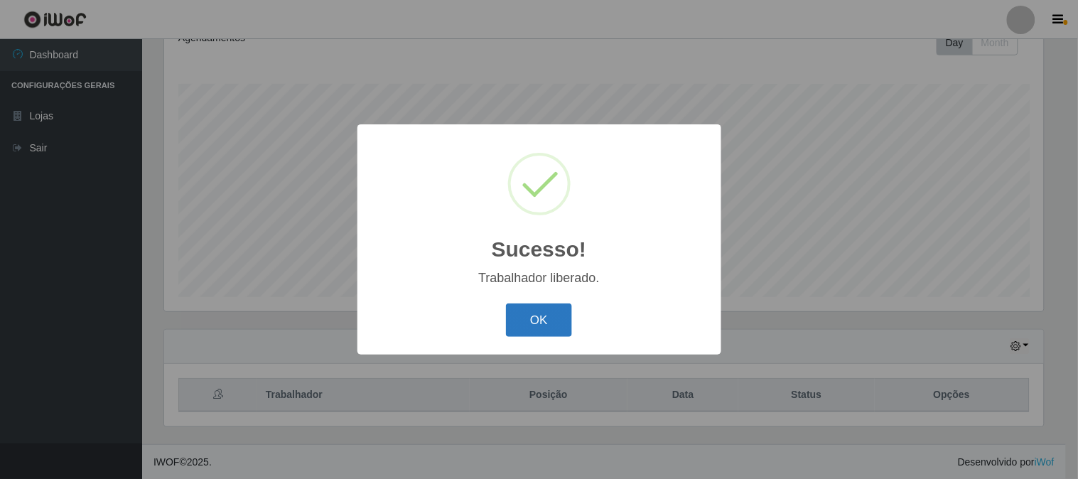
click at [517, 310] on button "OK" at bounding box center [539, 320] width 66 height 33
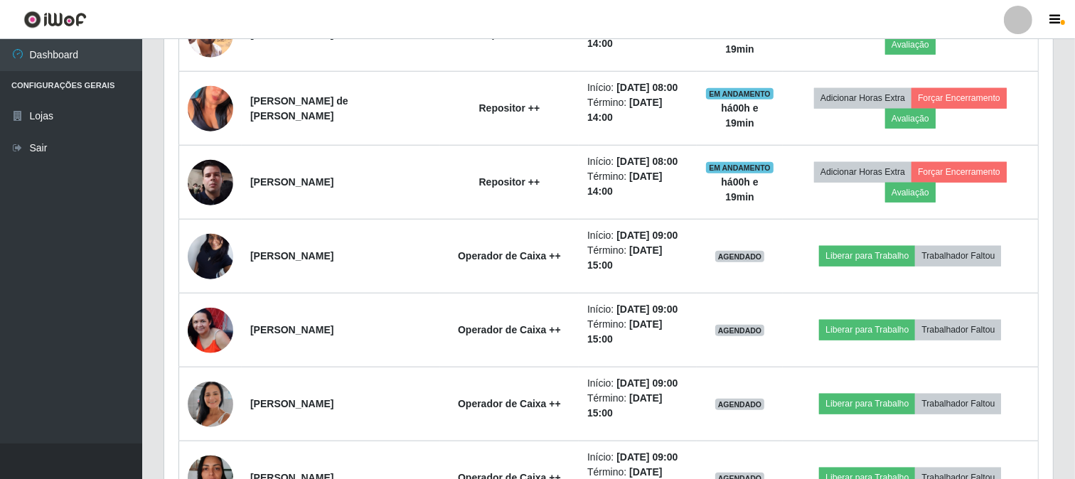
scroll to position [1317, 0]
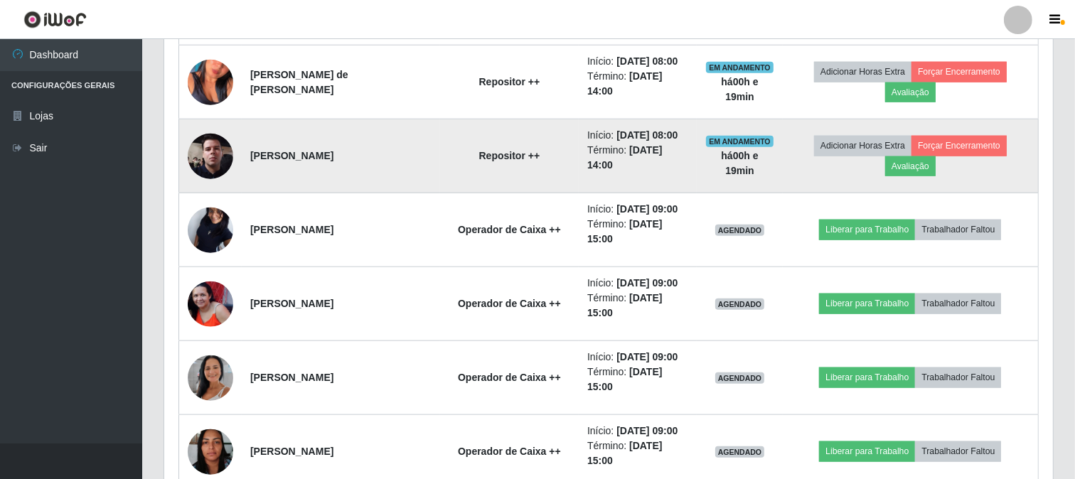
click at [220, 206] on img at bounding box center [210, 155] width 45 height 101
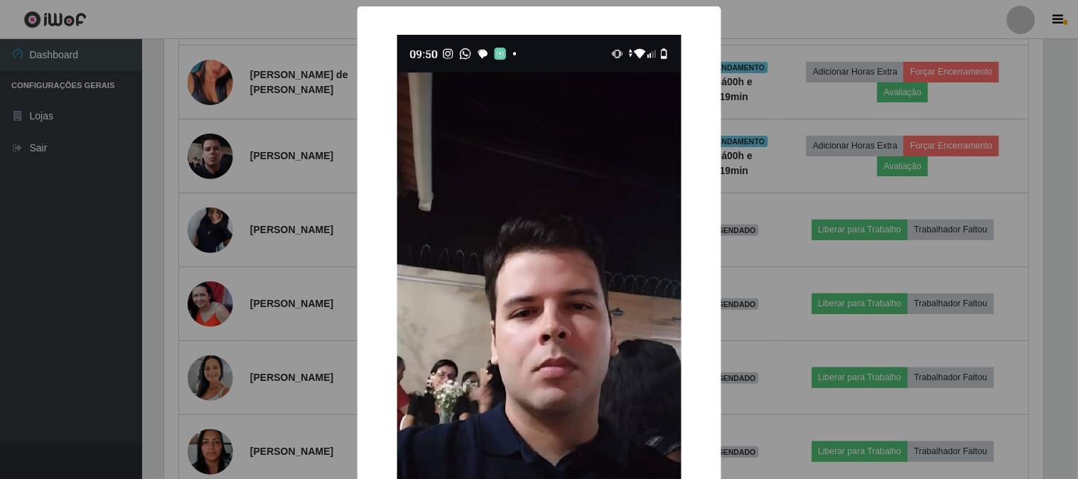
click at [304, 324] on div "× OK Cancel" at bounding box center [539, 239] width 1078 height 479
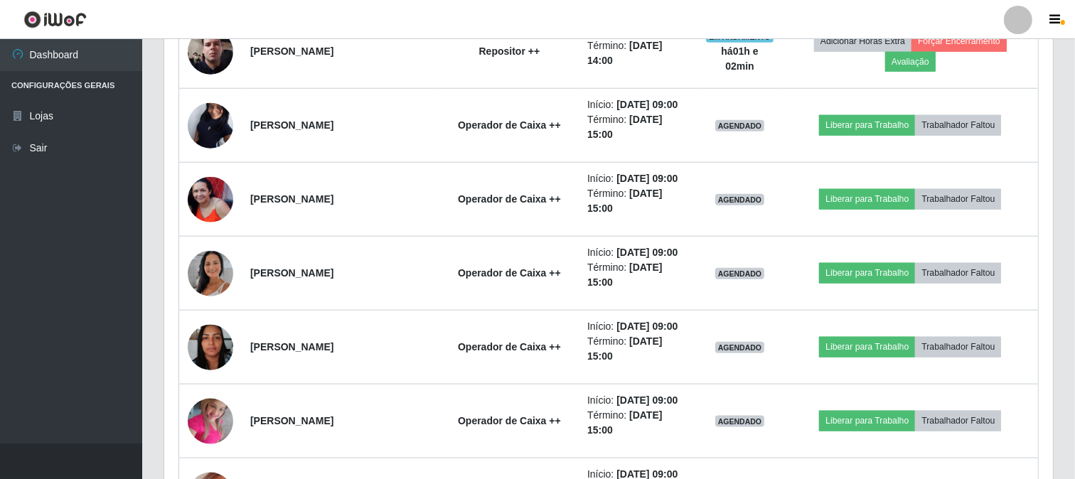
scroll to position [1500, 0]
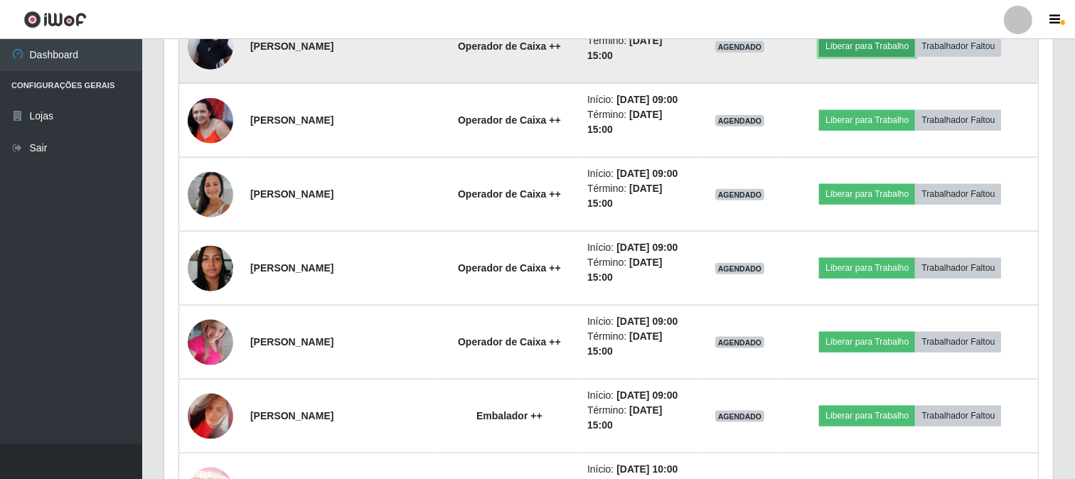
click at [871, 56] on button "Liberar para Trabalho" at bounding box center [867, 46] width 96 height 20
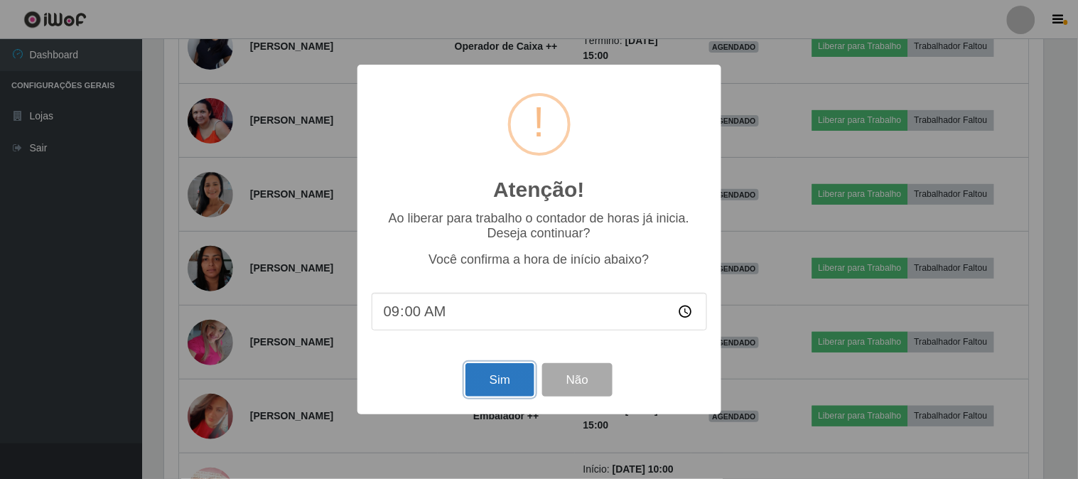
click at [513, 374] on button "Sim" at bounding box center [500, 379] width 69 height 33
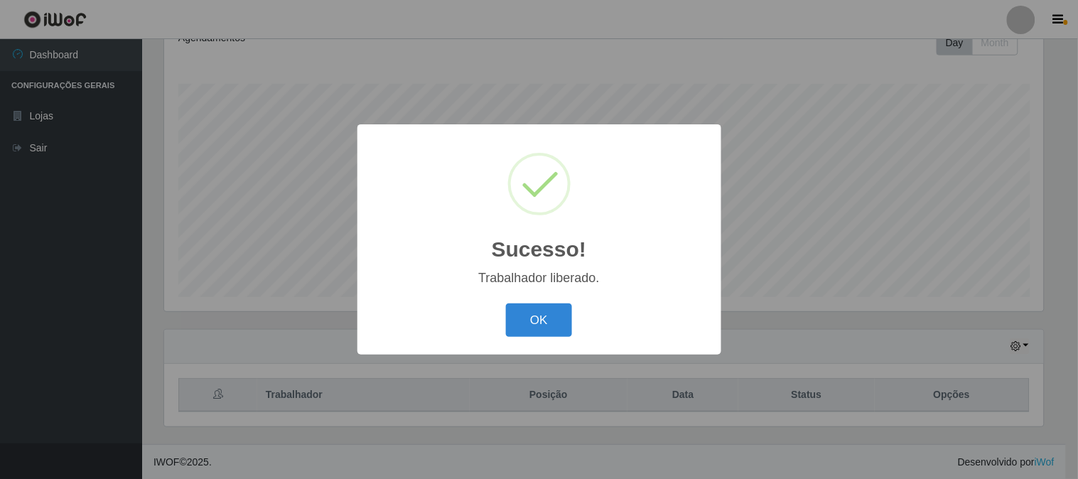
drag, startPoint x: 554, startPoint y: 316, endPoint x: 925, endPoint y: 240, distance: 378.0
click at [555, 316] on button "OK" at bounding box center [539, 320] width 66 height 33
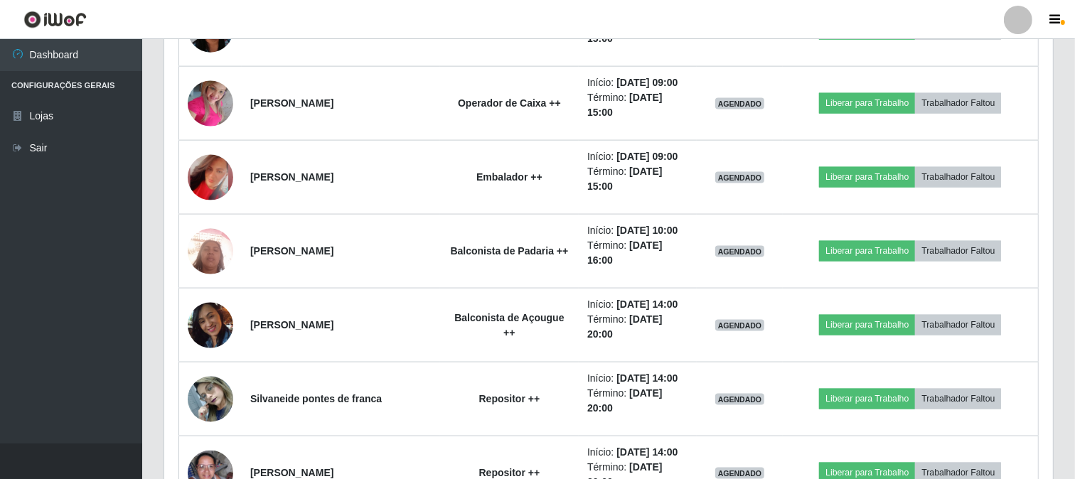
scroll to position [1712, 0]
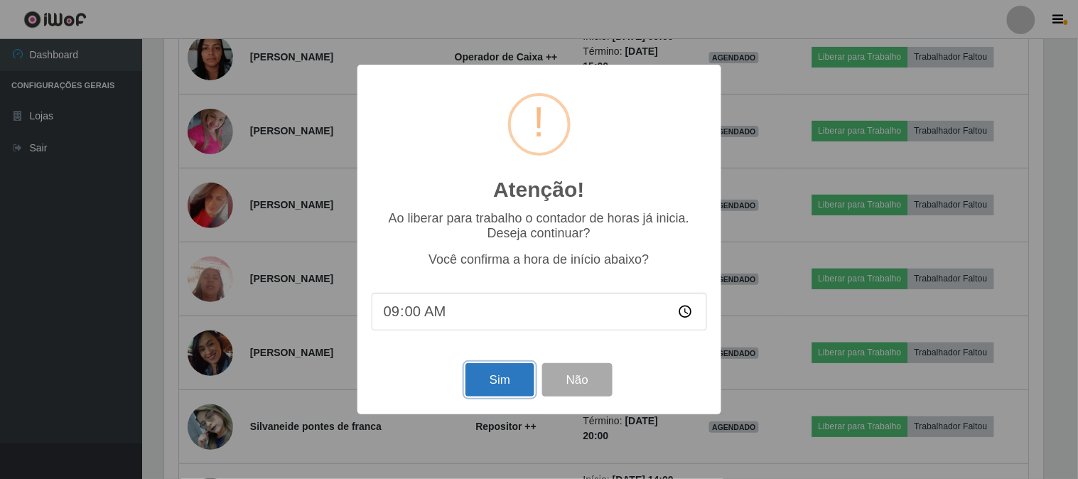
click at [492, 384] on button "Sim" at bounding box center [500, 379] width 69 height 33
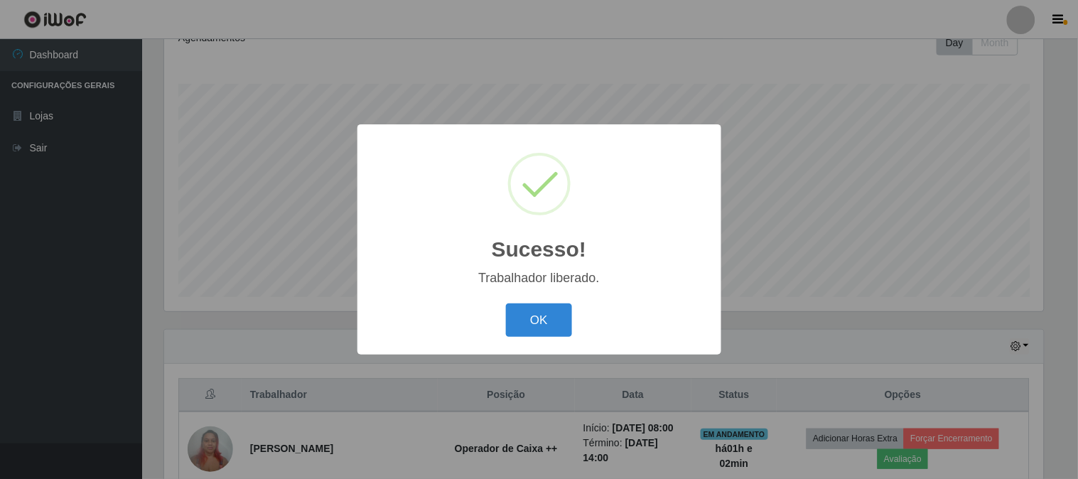
click at [557, 302] on div "OK Cancel" at bounding box center [539, 320] width 335 height 41
click at [545, 316] on button "OK" at bounding box center [539, 320] width 66 height 33
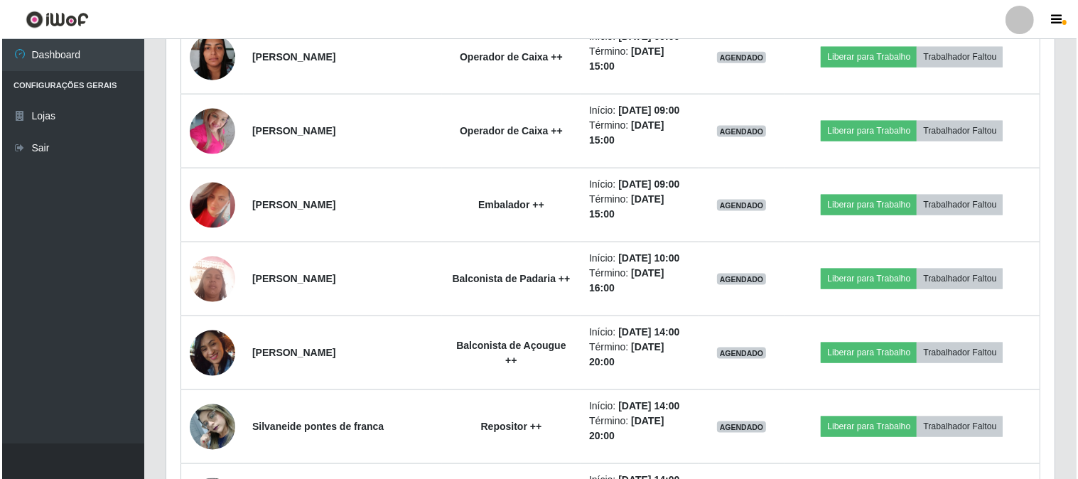
scroll to position [1633, 0]
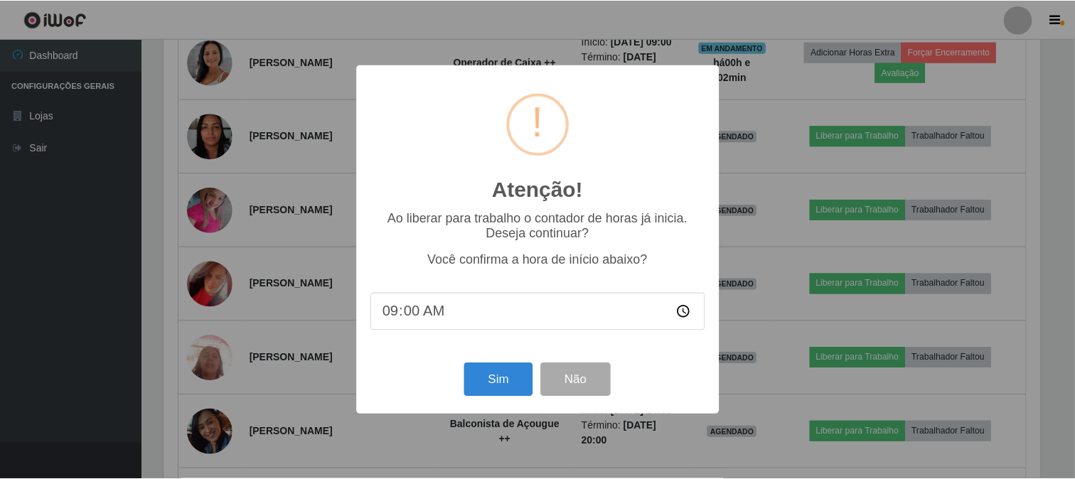
scroll to position [294, 879]
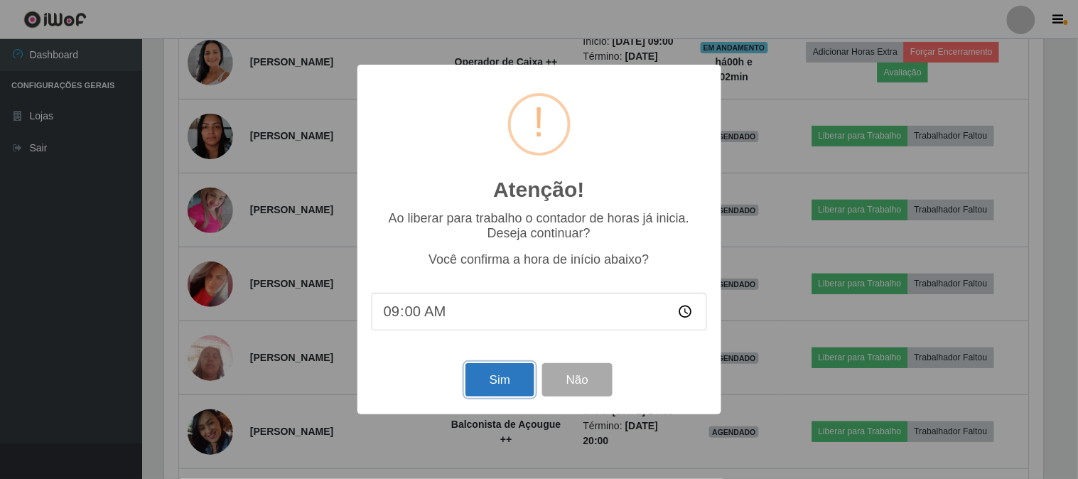
click at [502, 382] on button "Sim" at bounding box center [500, 379] width 69 height 33
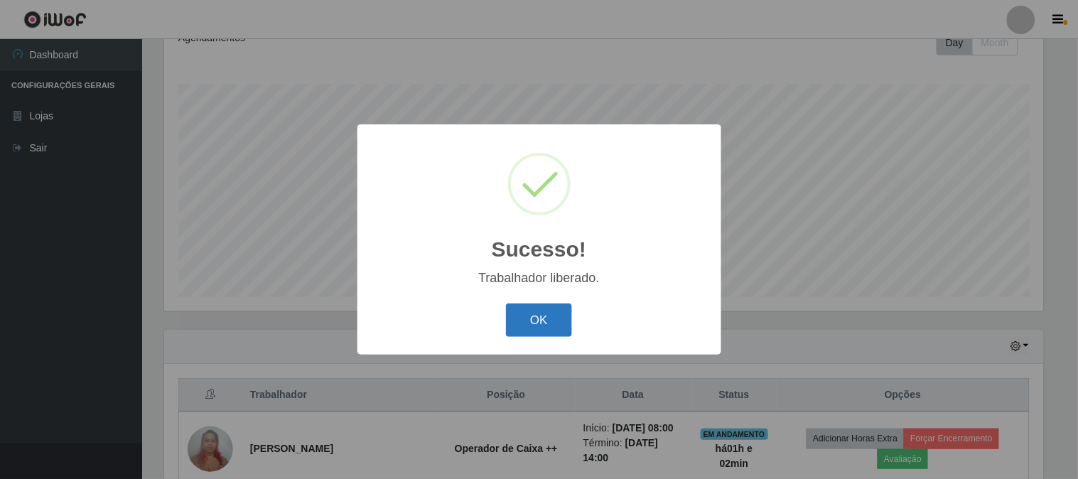
click at [571, 317] on button "OK" at bounding box center [539, 320] width 66 height 33
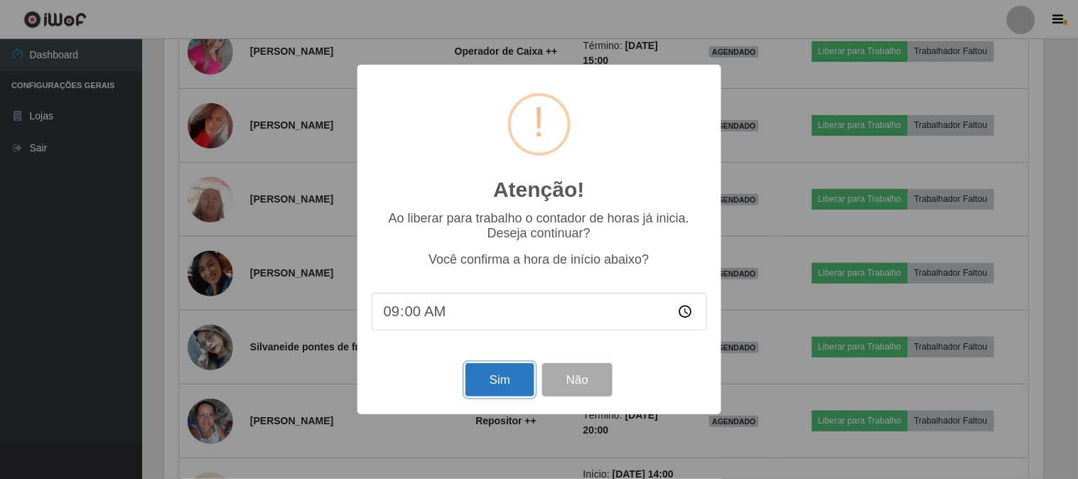
click at [505, 370] on button "Sim" at bounding box center [500, 379] width 69 height 33
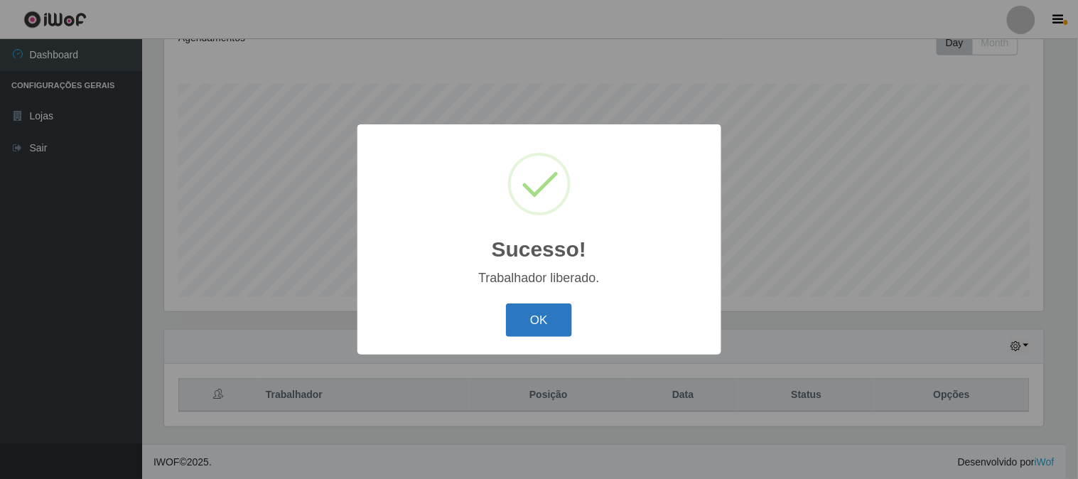
click at [540, 321] on button "OK" at bounding box center [539, 320] width 66 height 33
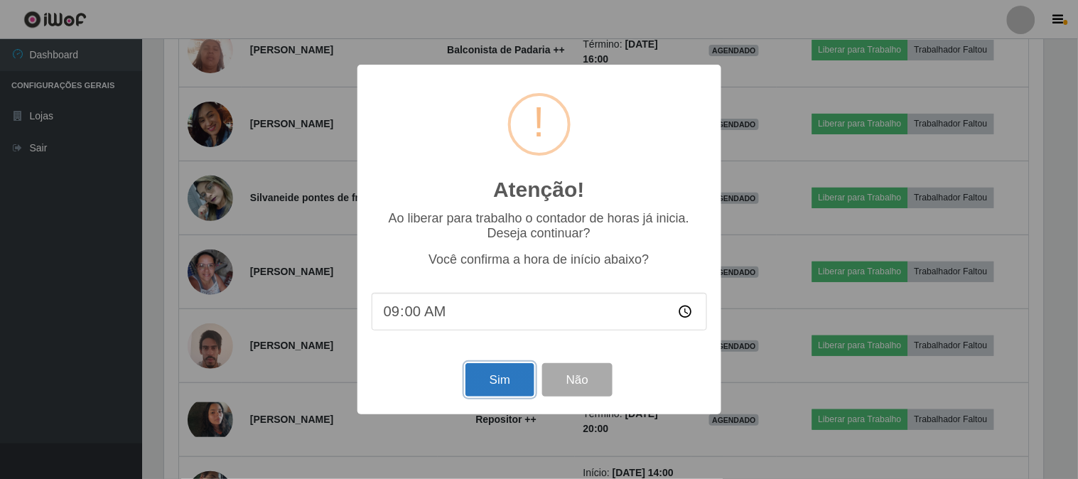
click at [492, 371] on button "Sim" at bounding box center [500, 379] width 69 height 33
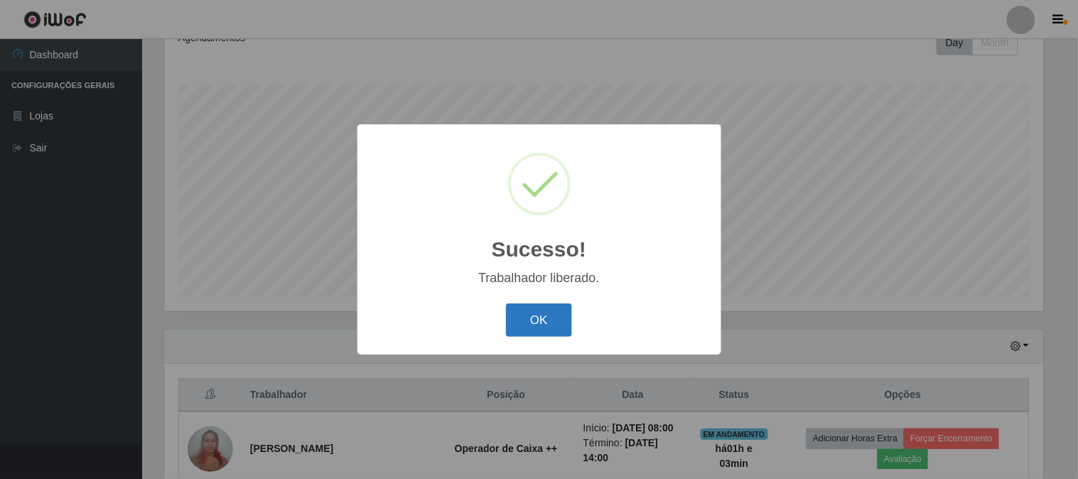
click at [526, 328] on button "OK" at bounding box center [539, 320] width 66 height 33
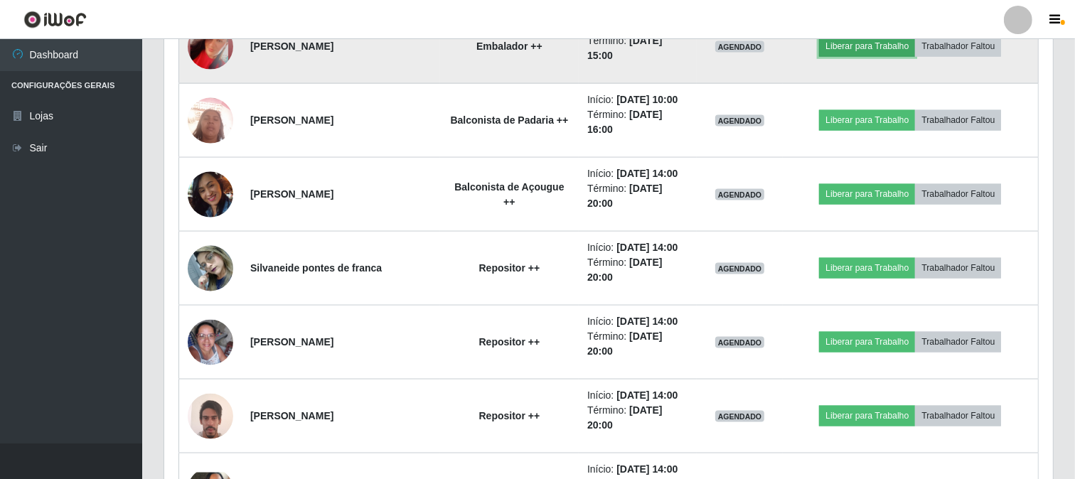
click at [858, 56] on button "Liberar para Trabalho" at bounding box center [867, 46] width 96 height 20
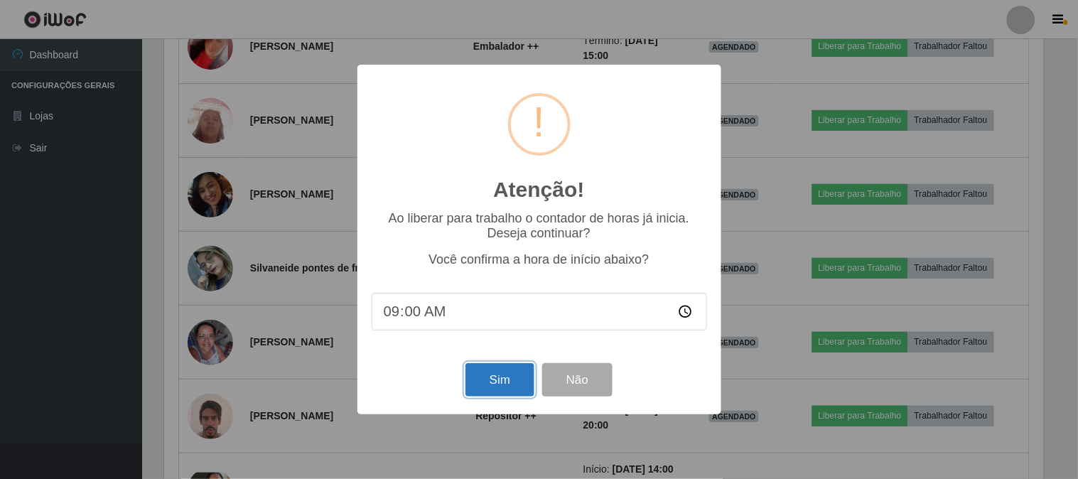
click at [513, 377] on button "Sim" at bounding box center [500, 379] width 69 height 33
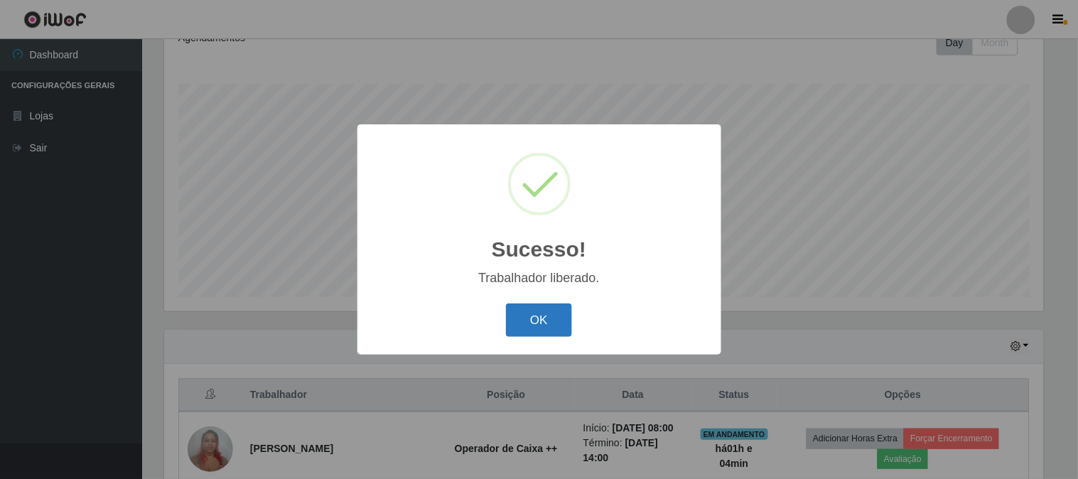
click at [513, 318] on button "OK" at bounding box center [539, 320] width 66 height 33
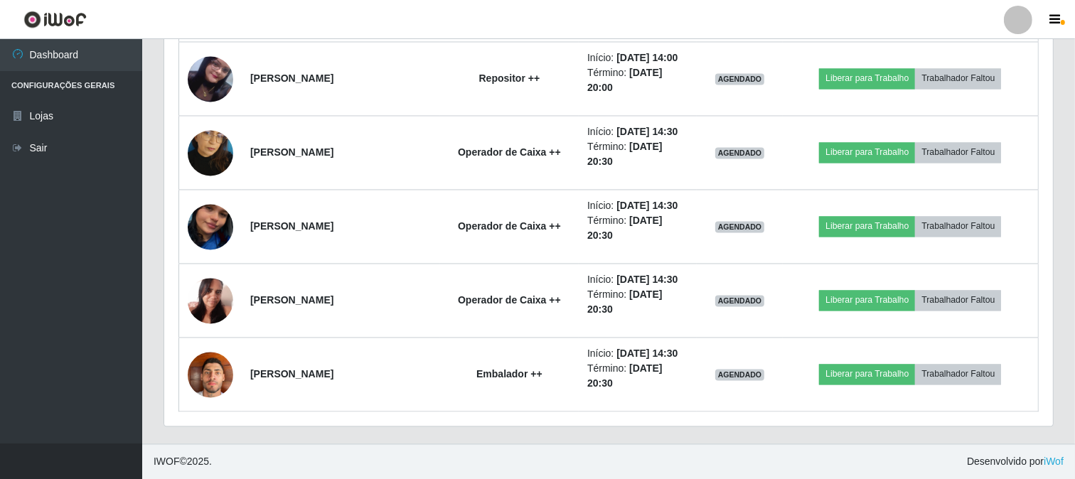
scroll to position [2581, 0]
drag, startPoint x: 512, startPoint y: 59, endPoint x: 530, endPoint y: 88, distance: 34.5
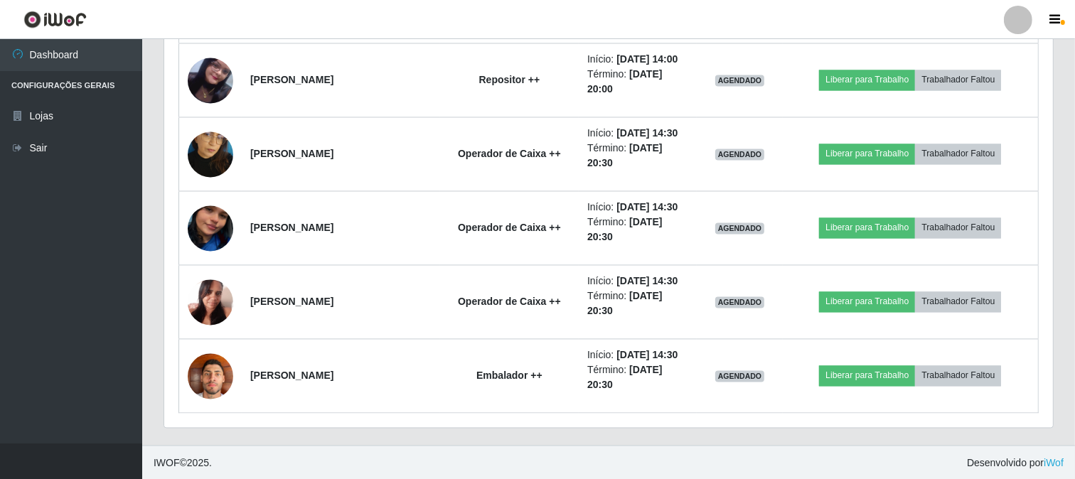
drag, startPoint x: 527, startPoint y: 88, endPoint x: 514, endPoint y: 131, distance: 44.7
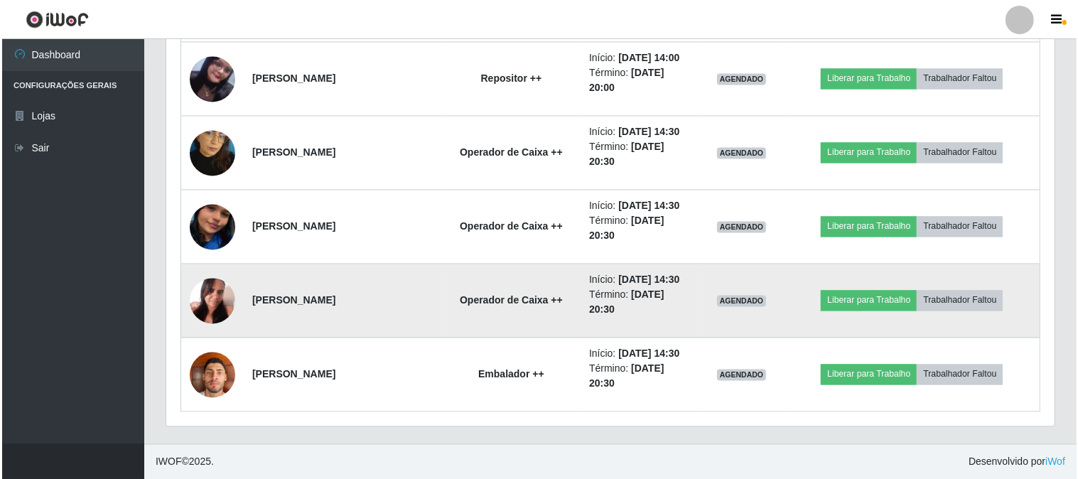
scroll to position [2967, 0]
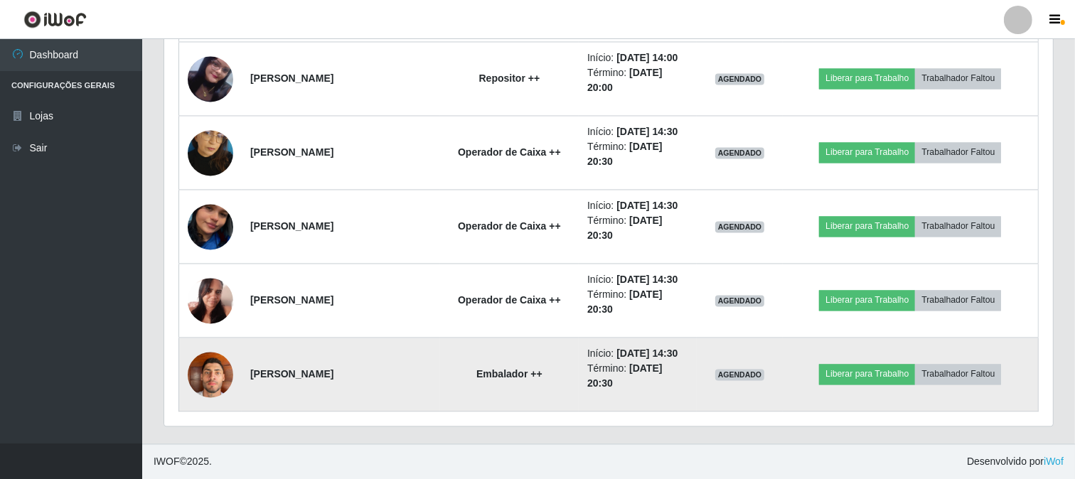
click at [217, 371] on img at bounding box center [210, 374] width 45 height 60
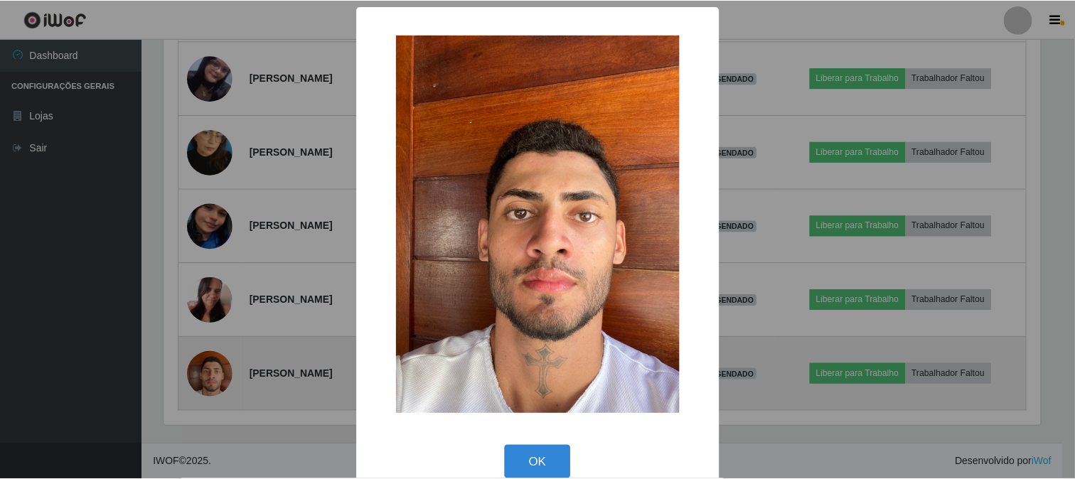
scroll to position [294, 879]
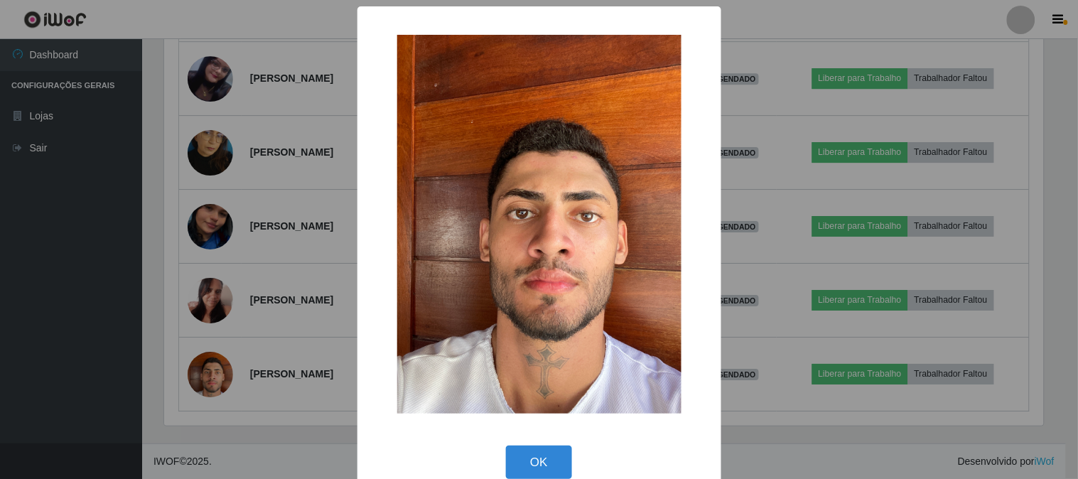
click at [285, 331] on div "× OK Cancel" at bounding box center [539, 239] width 1078 height 479
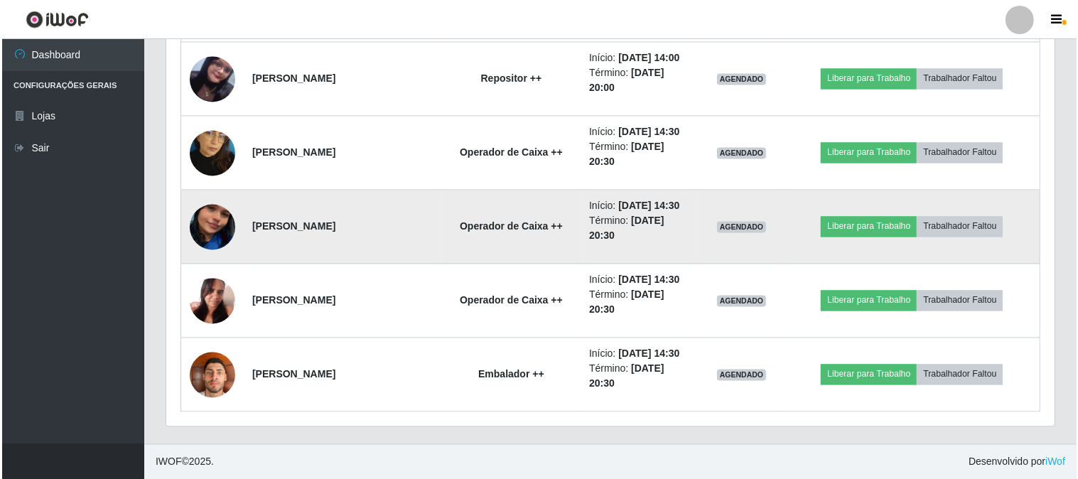
scroll to position [2967, 0]
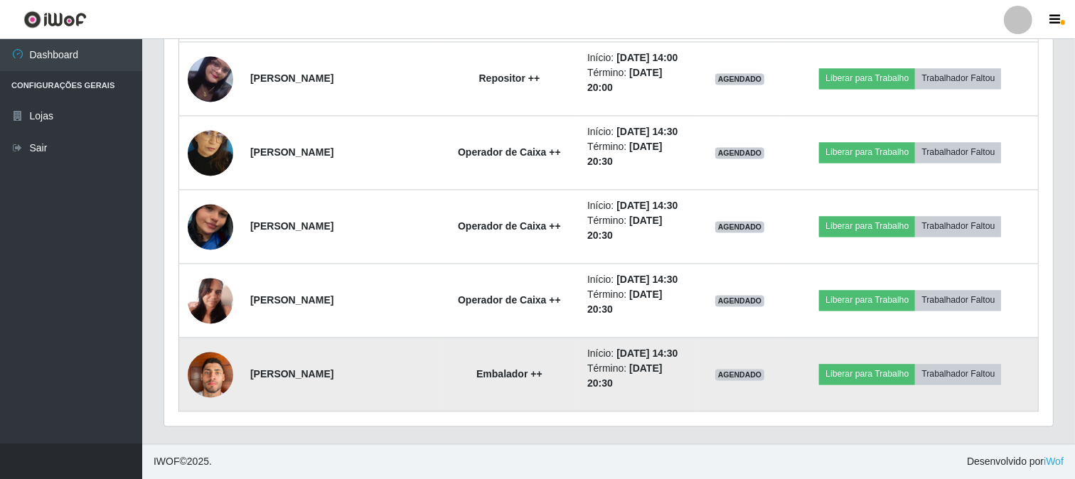
click at [229, 365] on img at bounding box center [210, 374] width 45 height 60
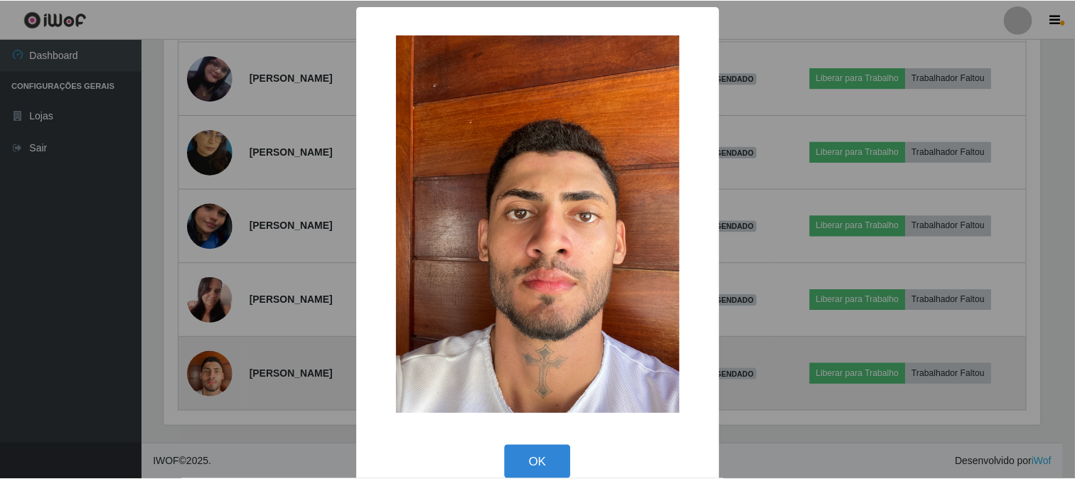
scroll to position [294, 879]
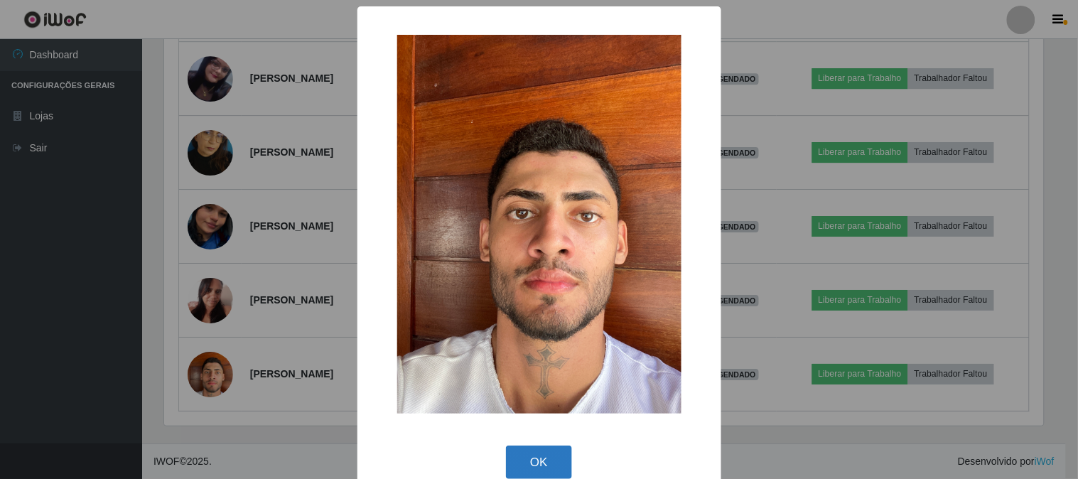
click at [536, 463] on button "OK" at bounding box center [539, 462] width 66 height 33
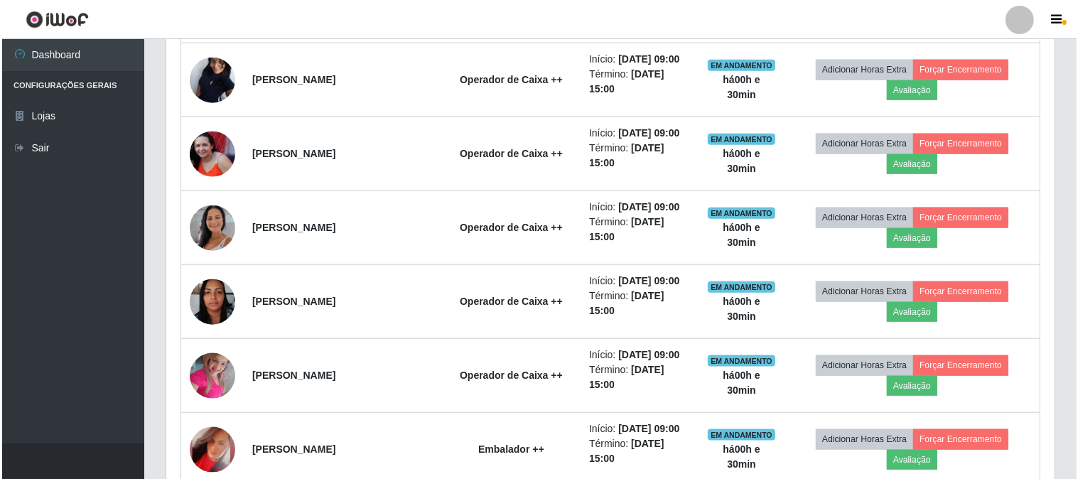
scroll to position [1466, 0]
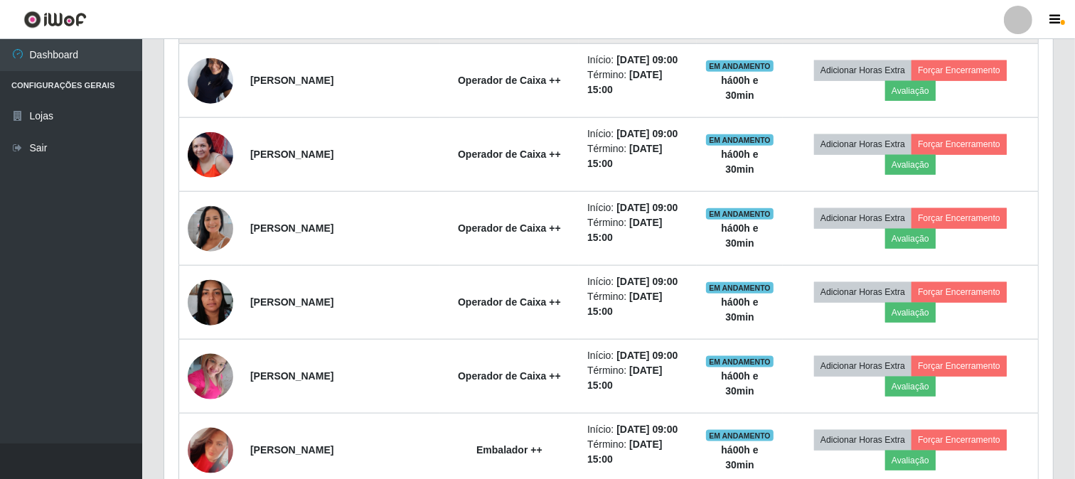
click at [203, 57] on img at bounding box center [210, 6] width 45 height 101
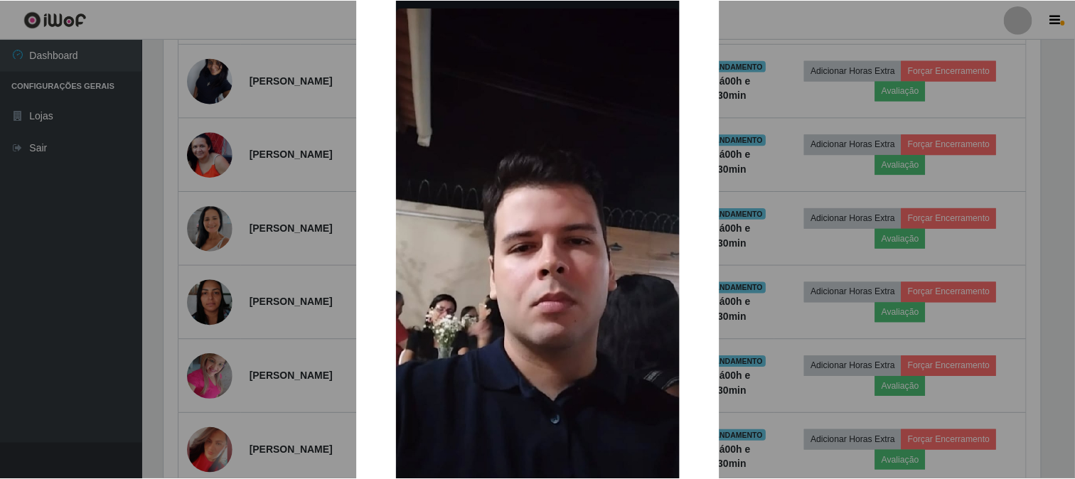
scroll to position [158, 0]
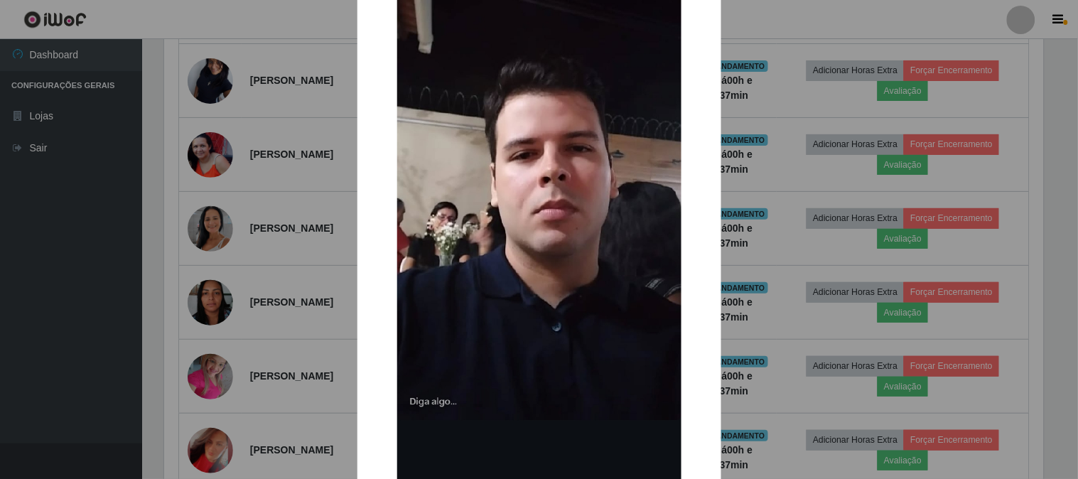
click at [733, 72] on div "× OK Cancel" at bounding box center [539, 239] width 1078 height 479
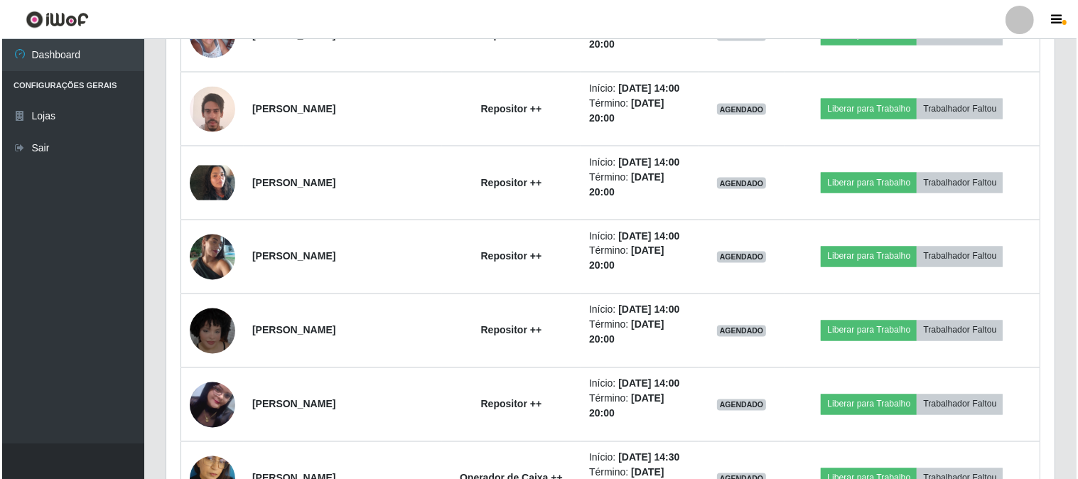
scroll to position [2098, 0]
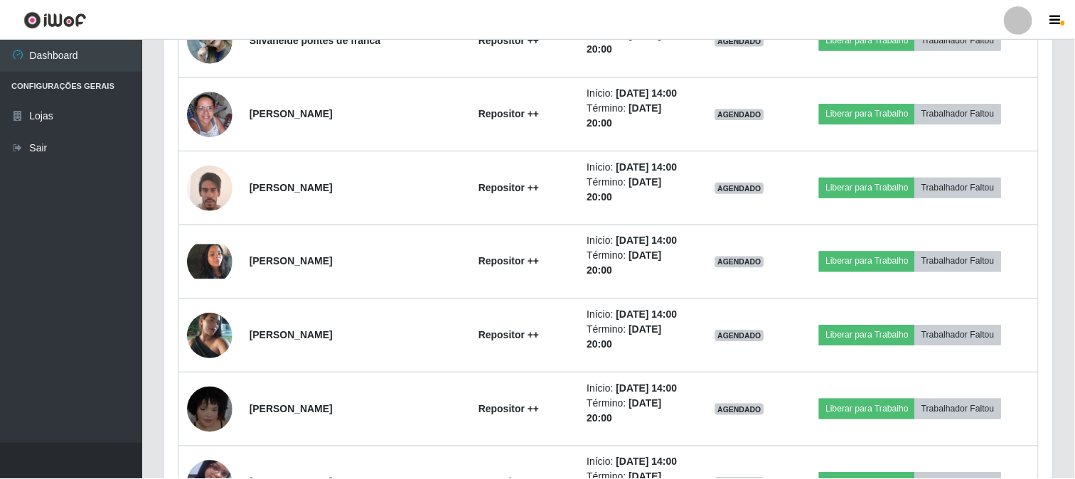
scroll to position [294, 879]
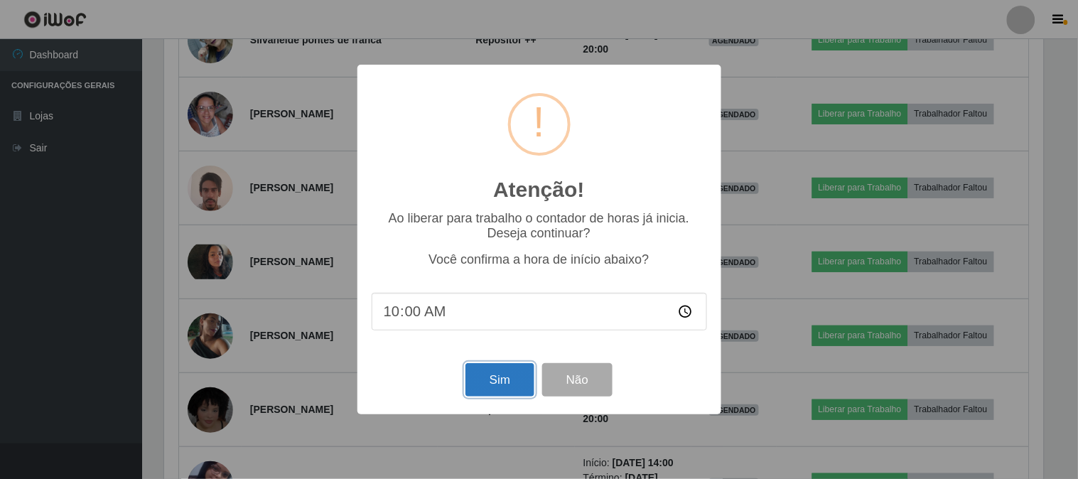
click at [505, 394] on button "Sim" at bounding box center [500, 379] width 69 height 33
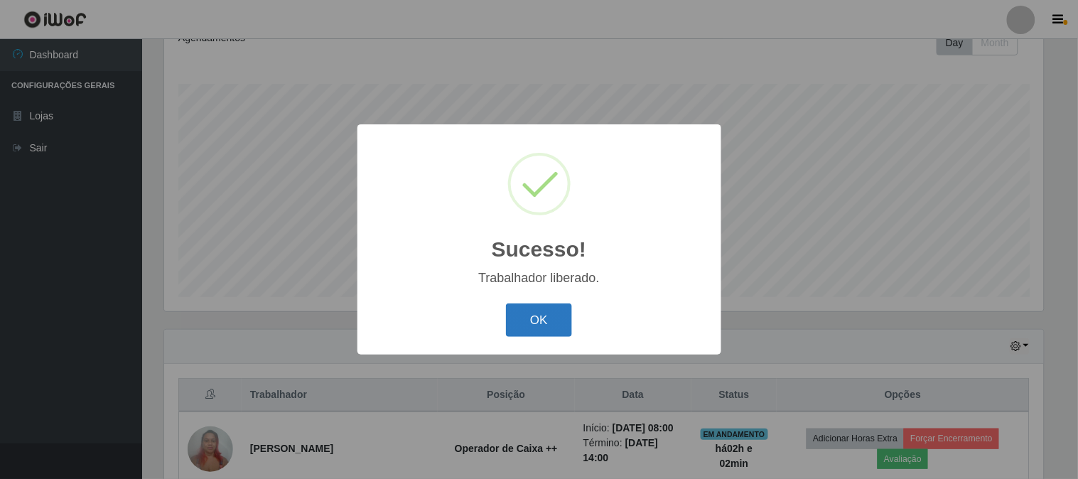
click at [543, 331] on button "OK" at bounding box center [539, 320] width 66 height 33
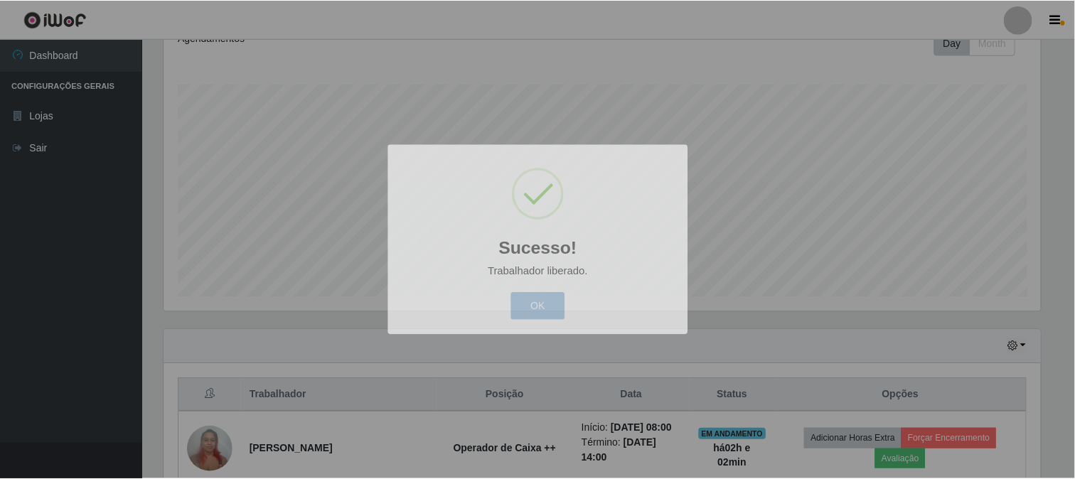
scroll to position [294, 888]
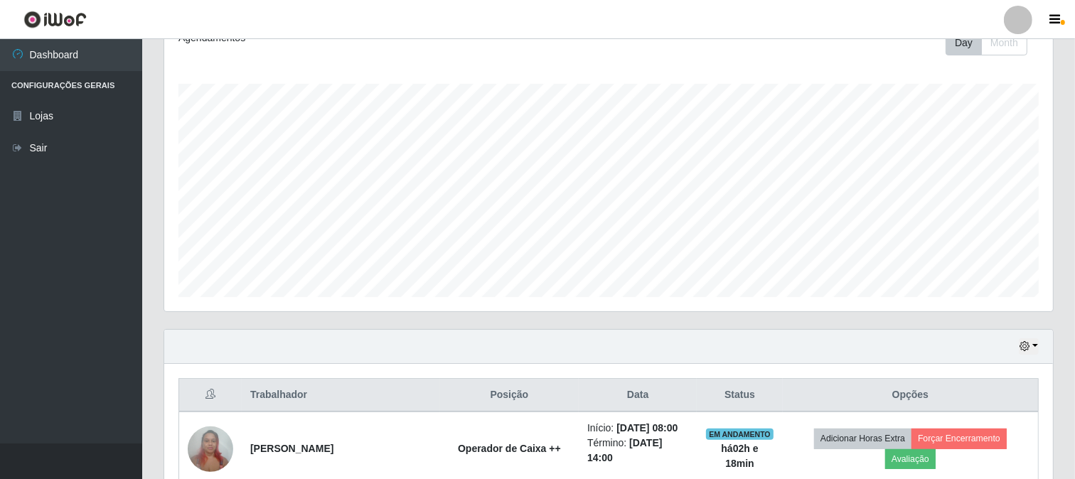
click at [168, 26] on header "Perfil Alterar Senha Sair" at bounding box center [537, 19] width 1075 height 39
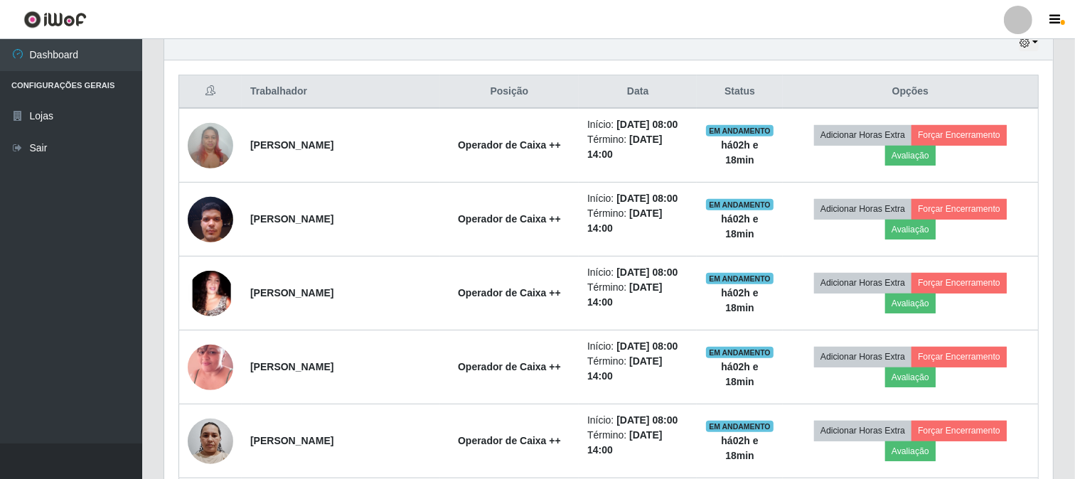
scroll to position [552, 0]
